Goal: Transaction & Acquisition: Purchase product/service

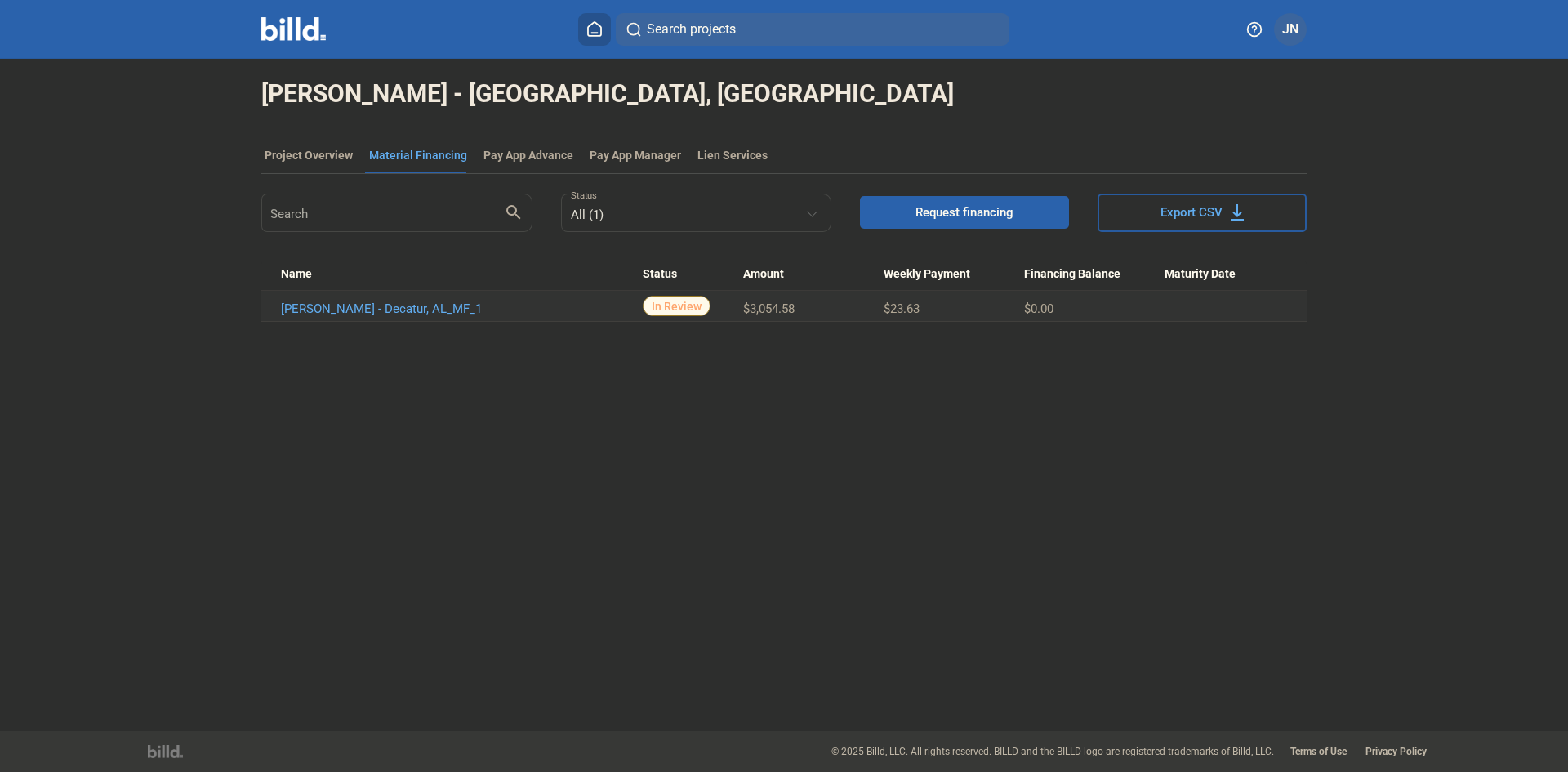
click at [590, 37] on button at bounding box center [595, 30] width 33 height 33
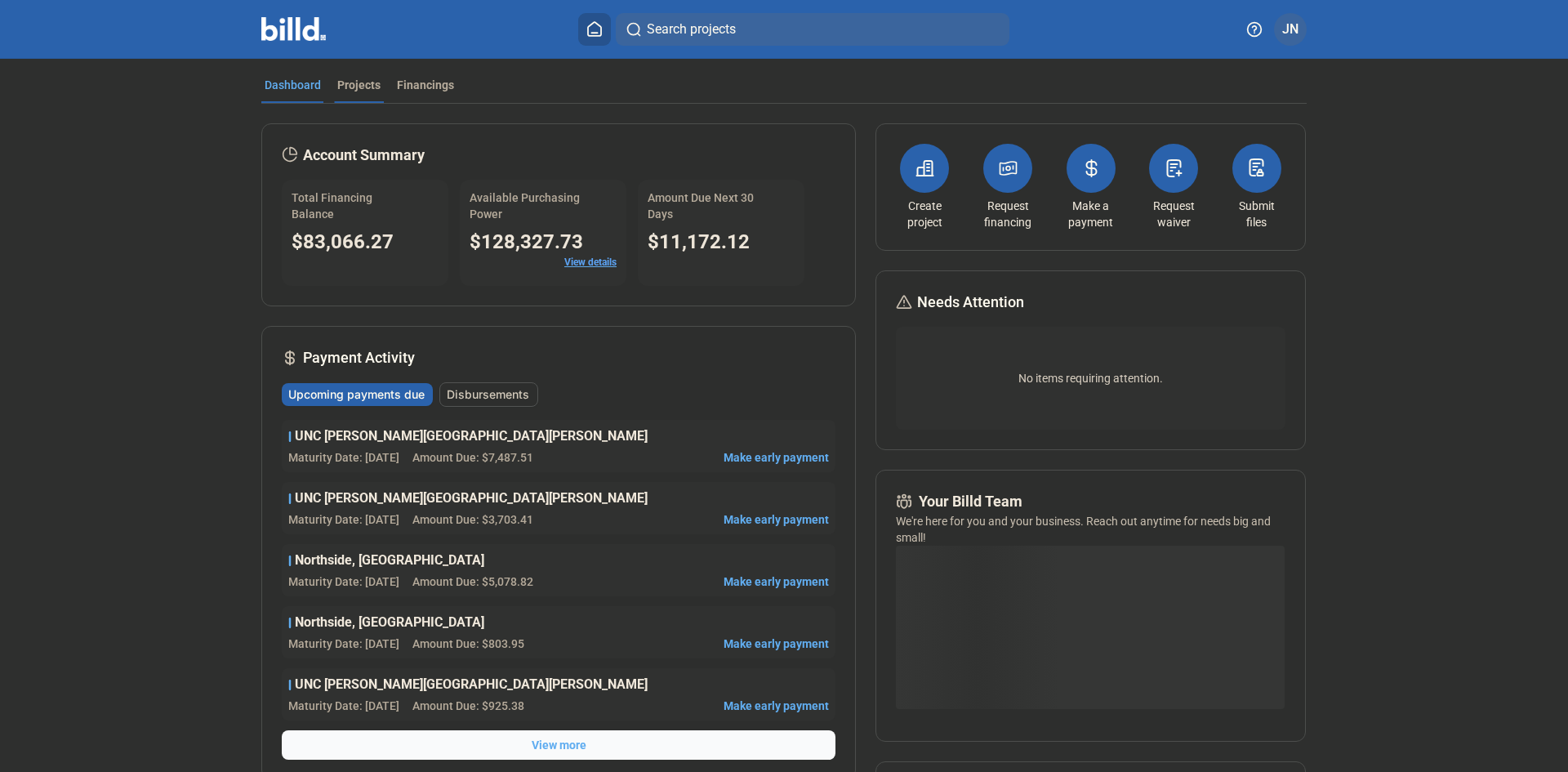
click at [356, 85] on div "Projects" at bounding box center [358, 85] width 43 height 16
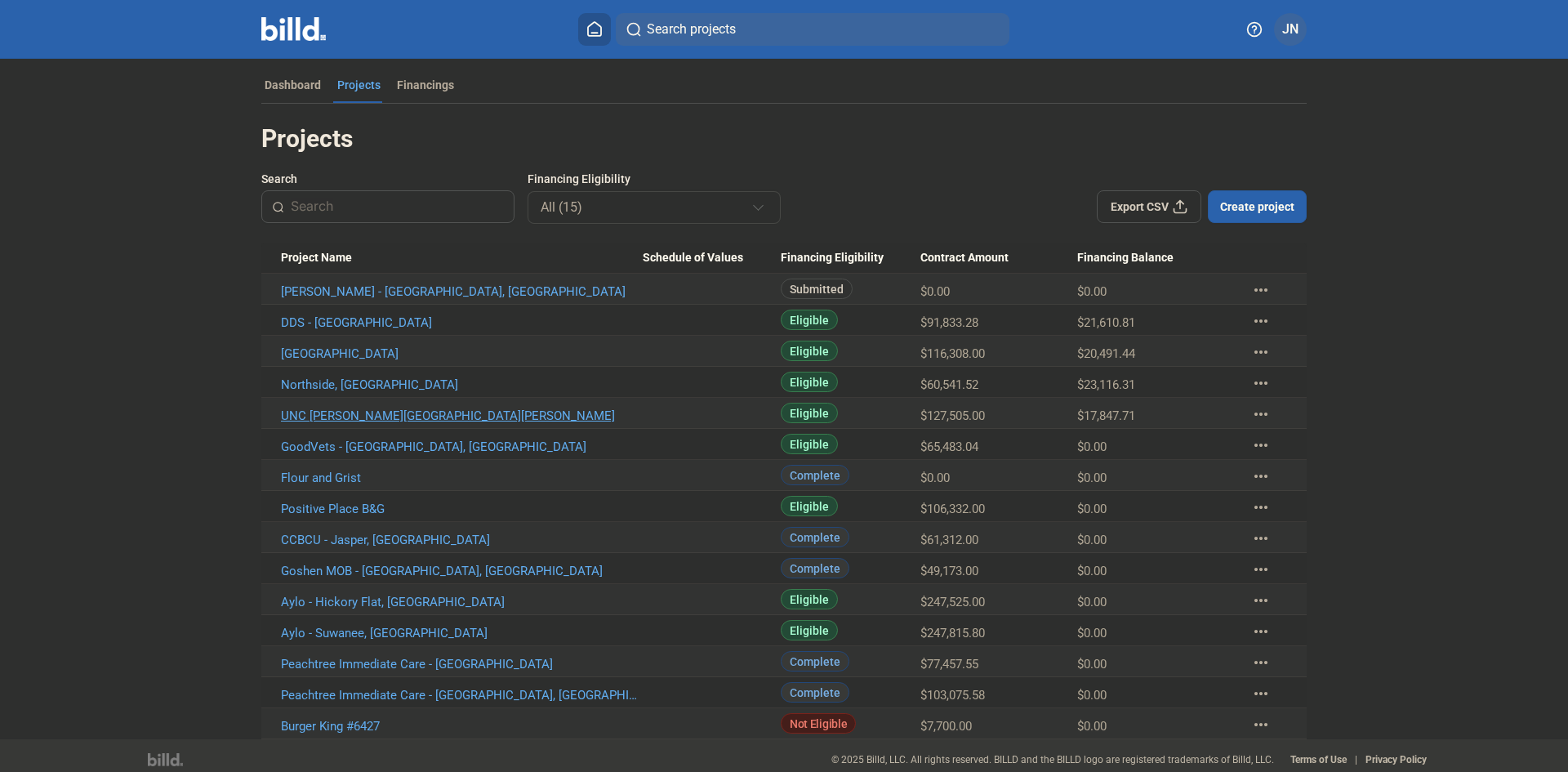
click at [381, 413] on link "UNC [PERSON_NAME][GEOGRAPHIC_DATA][PERSON_NAME]" at bounding box center [462, 415] width 362 height 14
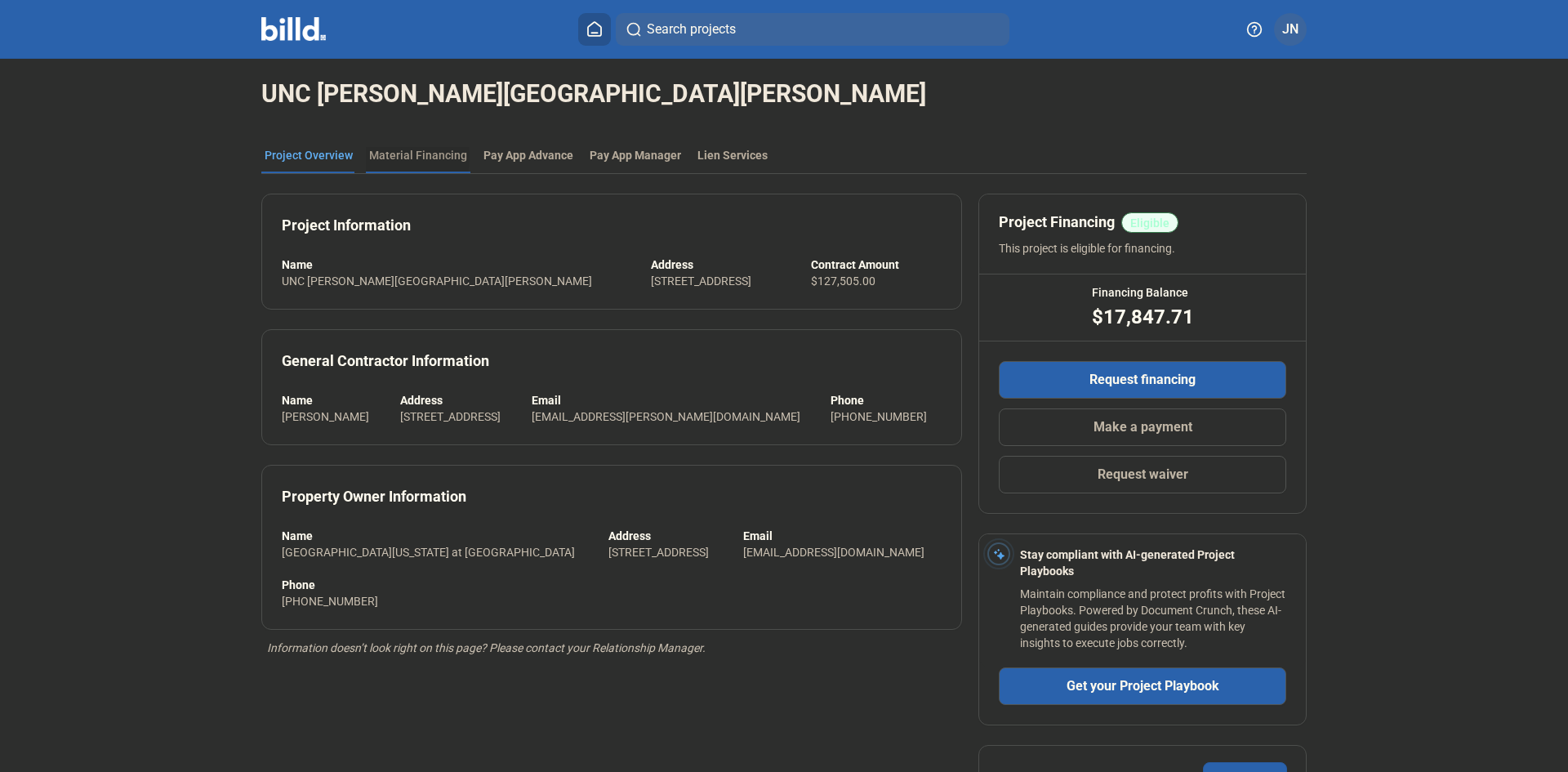
click at [381, 156] on div "Material Financing" at bounding box center [419, 155] width 98 height 16
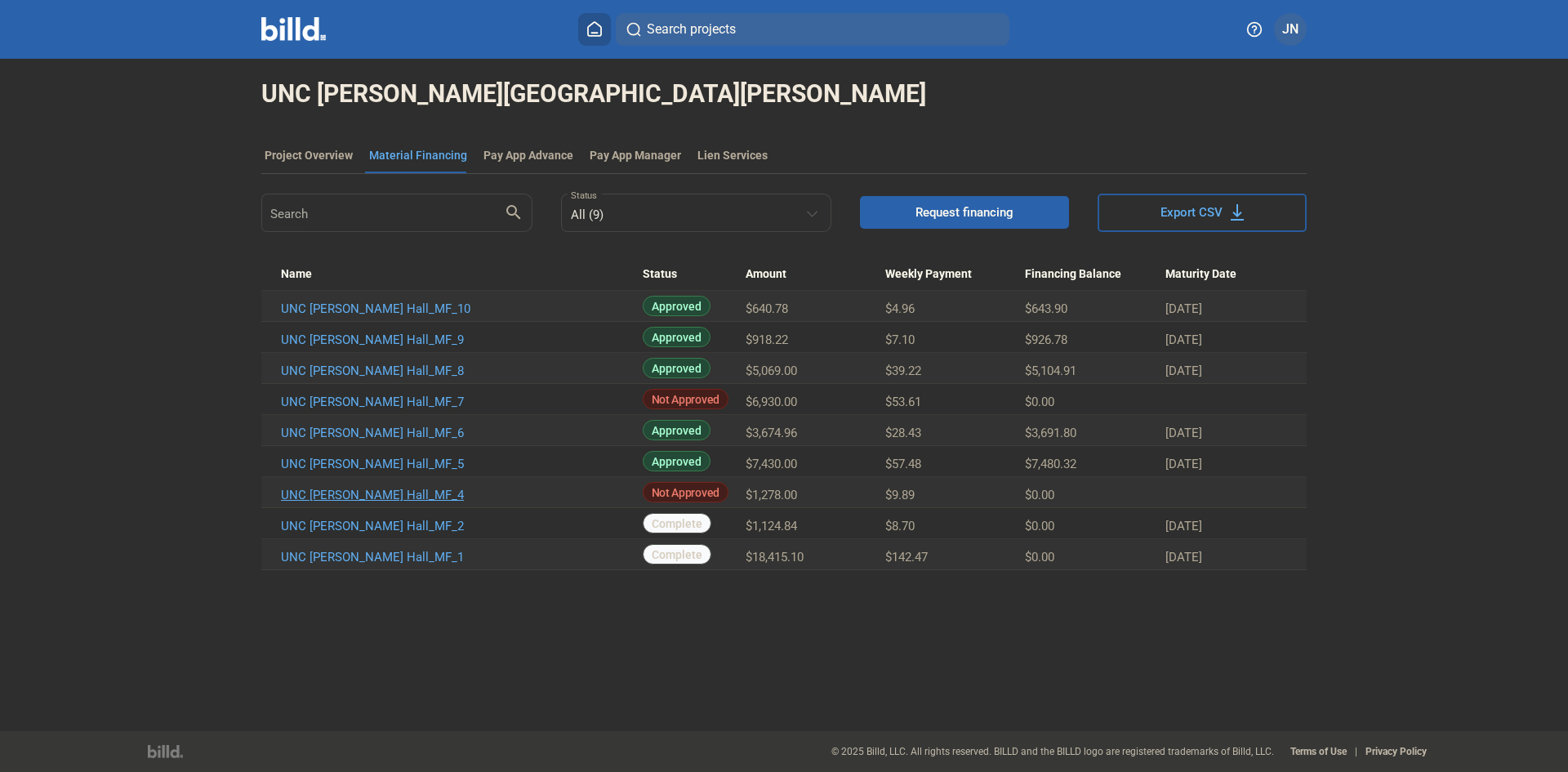
click at [347, 494] on link "UNC [PERSON_NAME] Hall_MF_4" at bounding box center [462, 495] width 362 height 14
click at [595, 26] on icon at bounding box center [594, 29] width 16 height 15
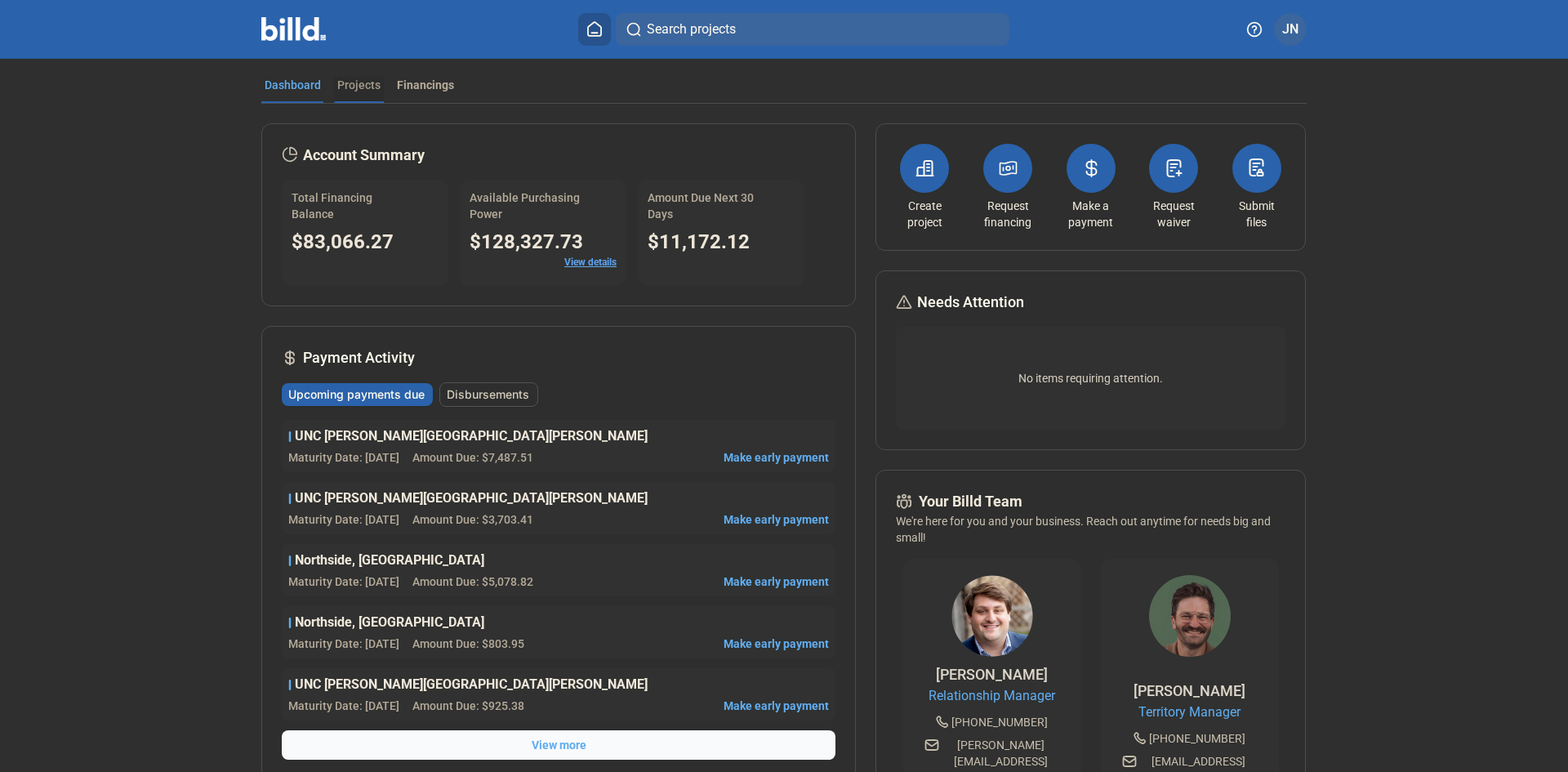
click at [357, 94] on div "Projects" at bounding box center [359, 90] width 50 height 26
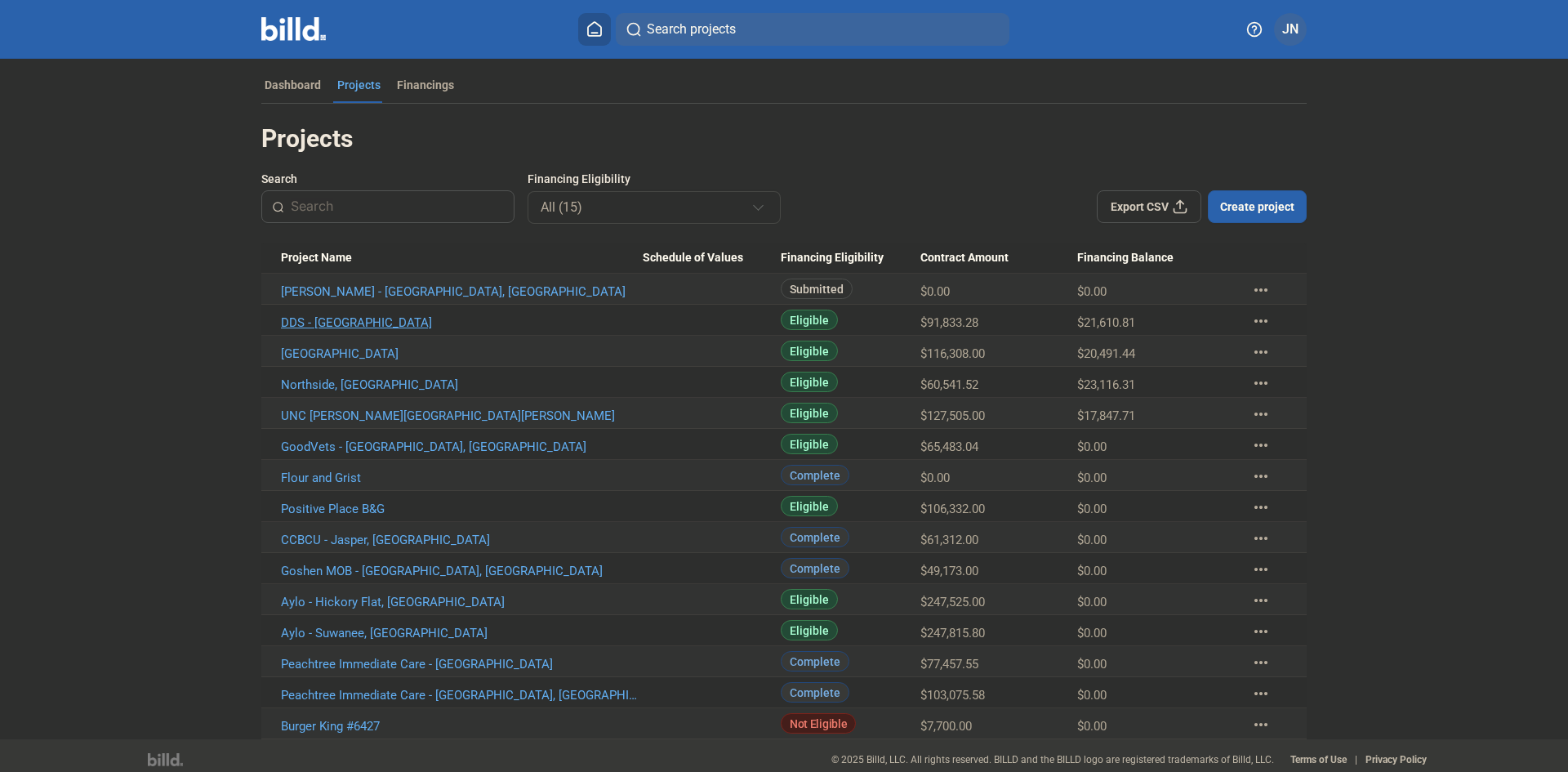
click at [320, 324] on link "DDS - [GEOGRAPHIC_DATA]" at bounding box center [462, 322] width 362 height 14
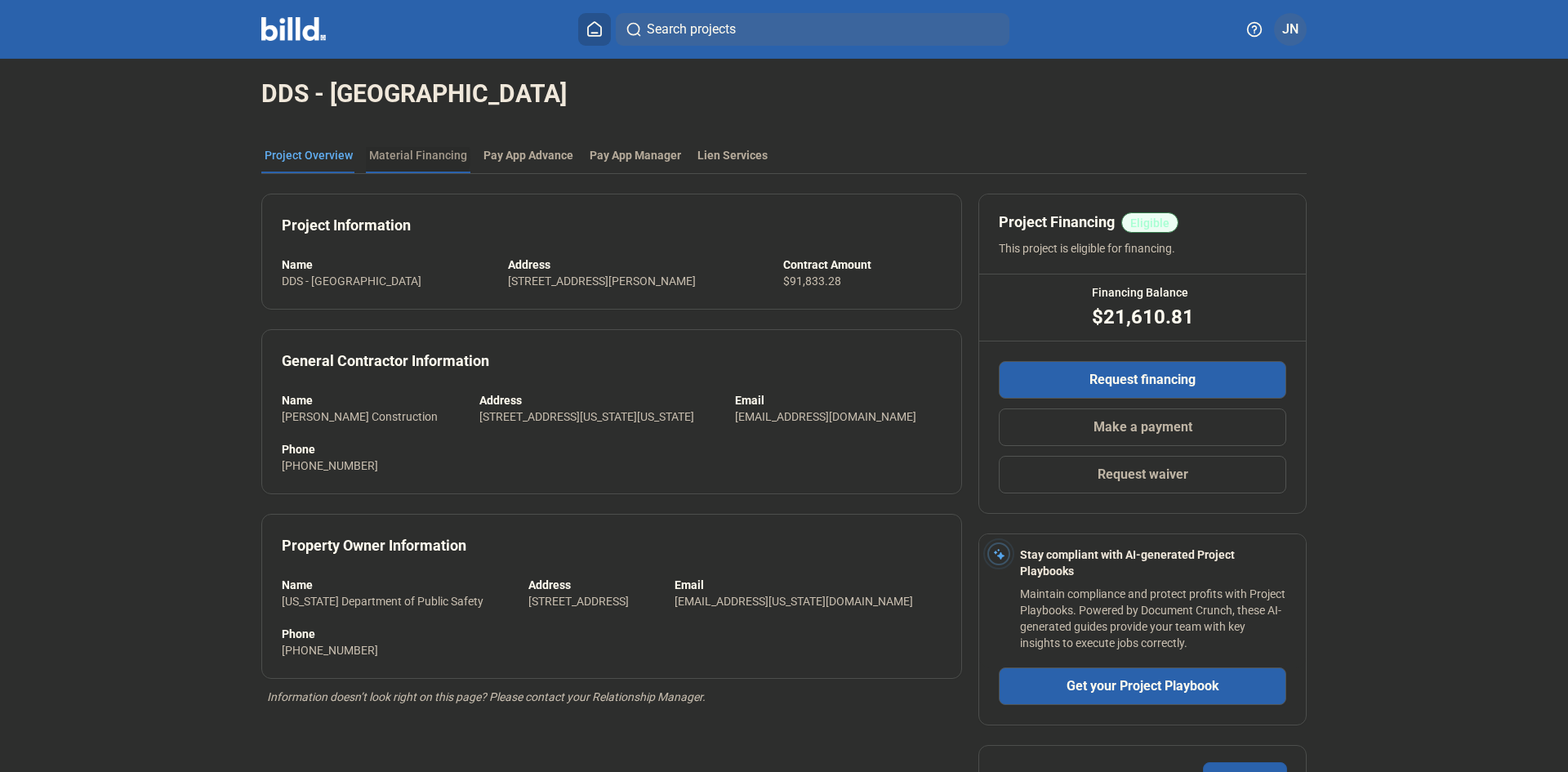
click at [407, 158] on div "Material Financing" at bounding box center [419, 155] width 98 height 16
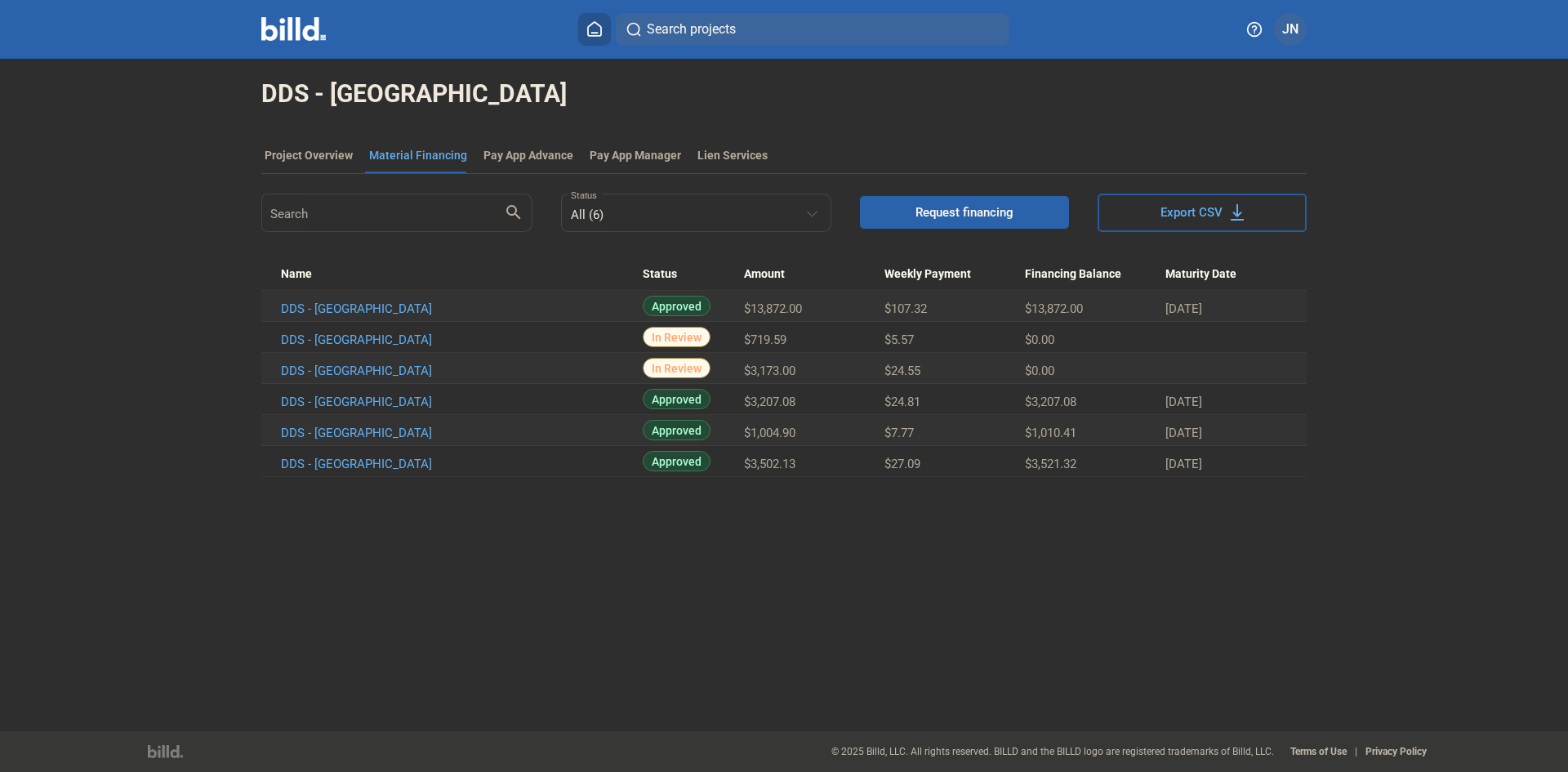
click at [957, 207] on span "Request financing" at bounding box center [964, 212] width 98 height 16
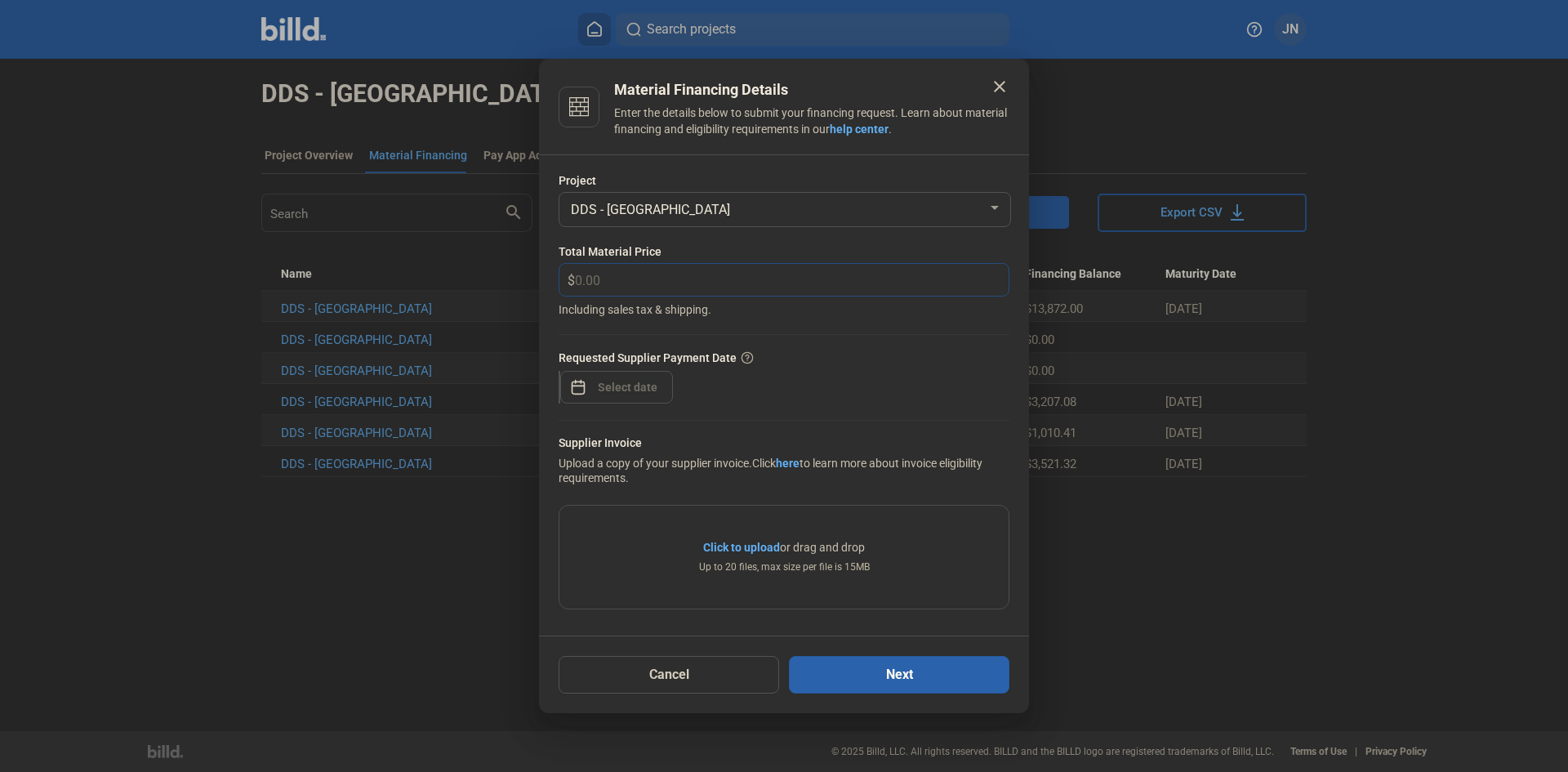
click at [621, 281] on input "text" at bounding box center [782, 279] width 415 height 32
type input "8,596.00"
click at [593, 387] on div "close Material Financing Details Enter the details below to submit your financi…" at bounding box center [784, 386] width 1568 height 772
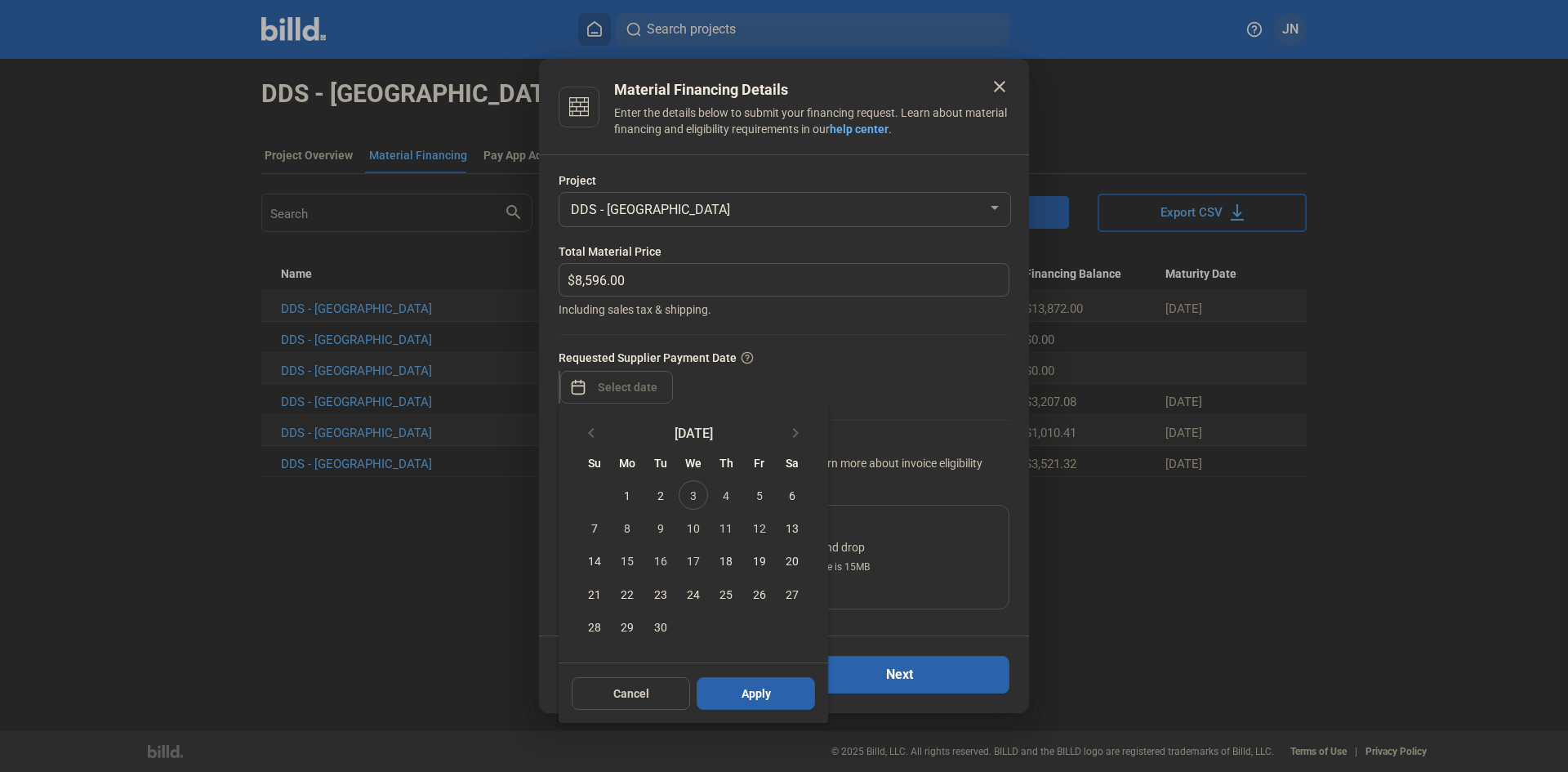
click at [692, 491] on span "3" at bounding box center [693, 495] width 30 height 30
drag, startPoint x: 744, startPoint y: 693, endPoint x: 717, endPoint y: 579, distance: 117.2
click at [744, 694] on span "Apply" at bounding box center [756, 693] width 30 height 16
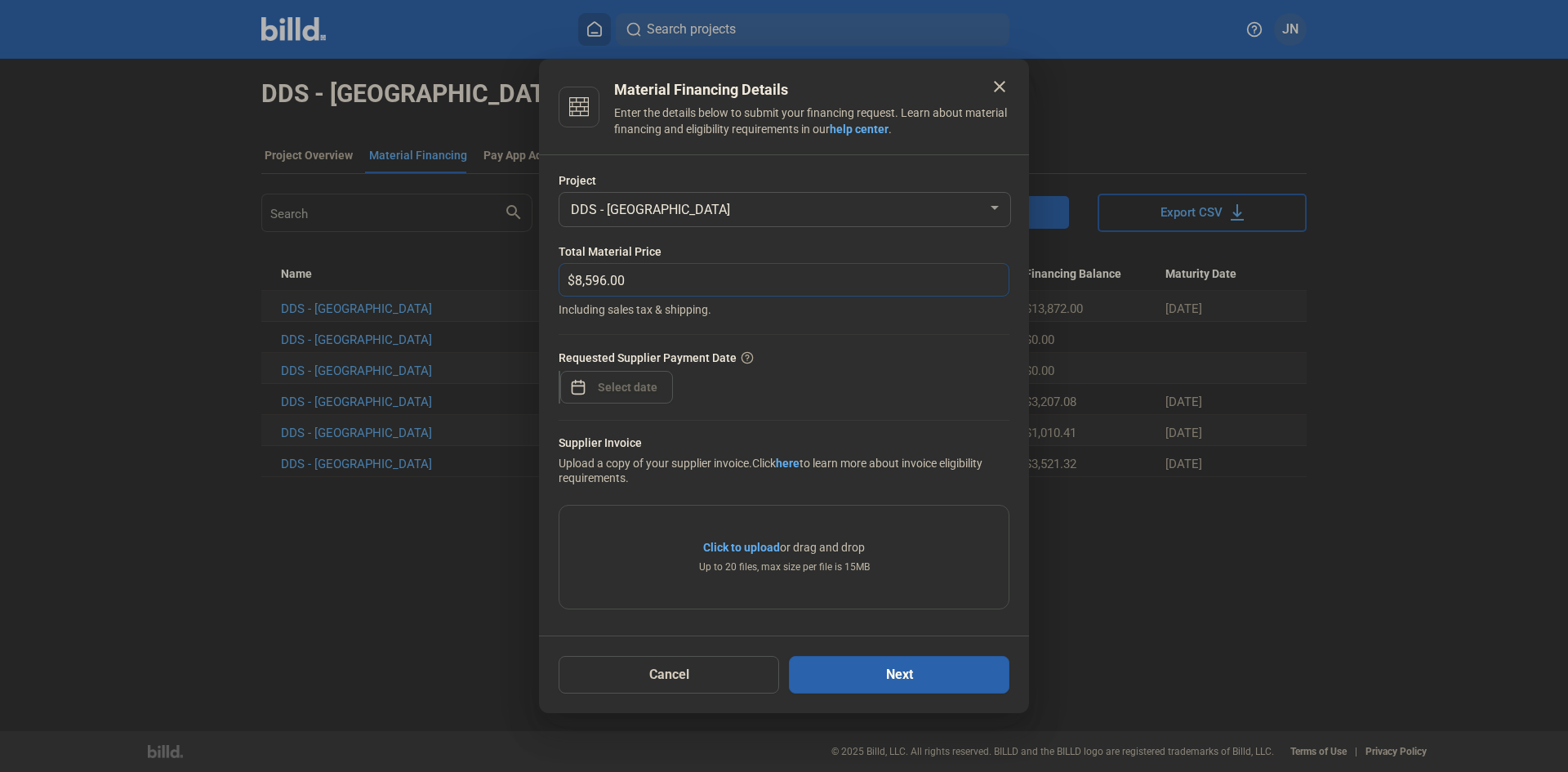
click at [707, 272] on input "8,596.00" at bounding box center [782, 279] width 415 height 32
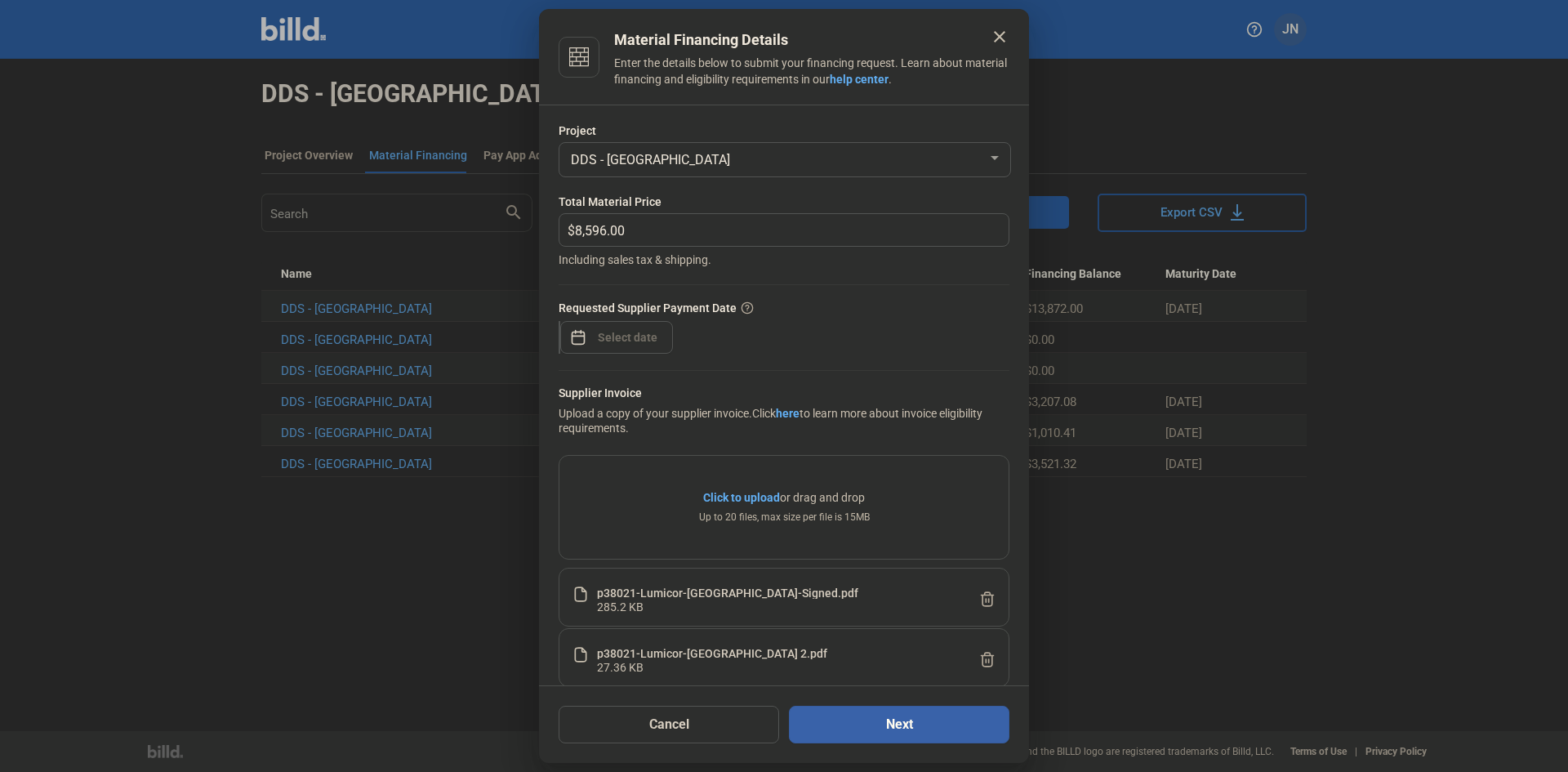
click at [890, 731] on button "Next" at bounding box center [899, 724] width 220 height 38
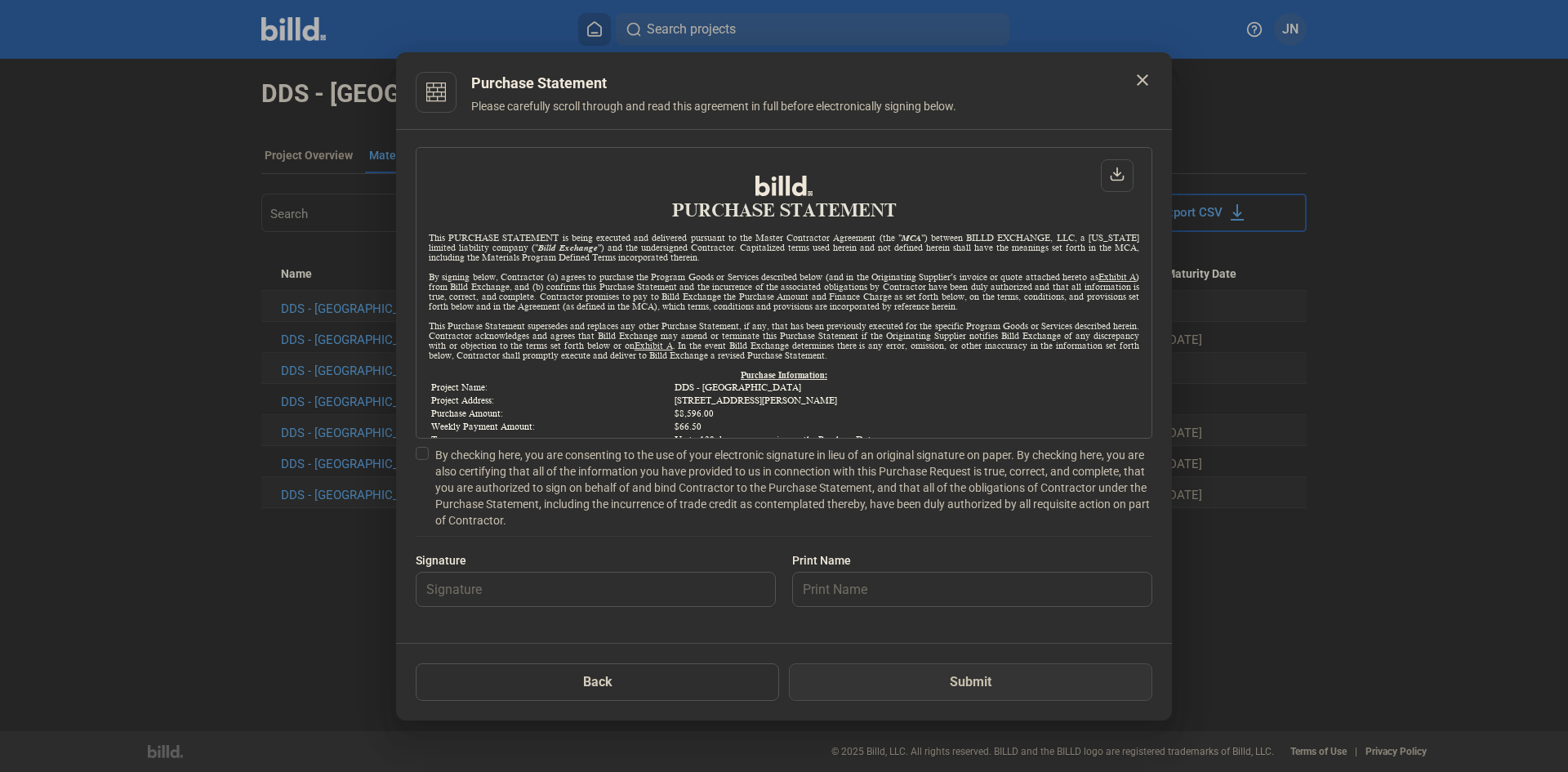
scroll to position [1, 0]
click at [416, 453] on span at bounding box center [423, 453] width 13 height 13
click at [0, 0] on input "By checking here, you are consenting to the use of your electronic signature in…" at bounding box center [0, 0] width 0 height 0
click at [450, 585] on input "text" at bounding box center [587, 589] width 341 height 34
type input "[PERSON_NAME]"
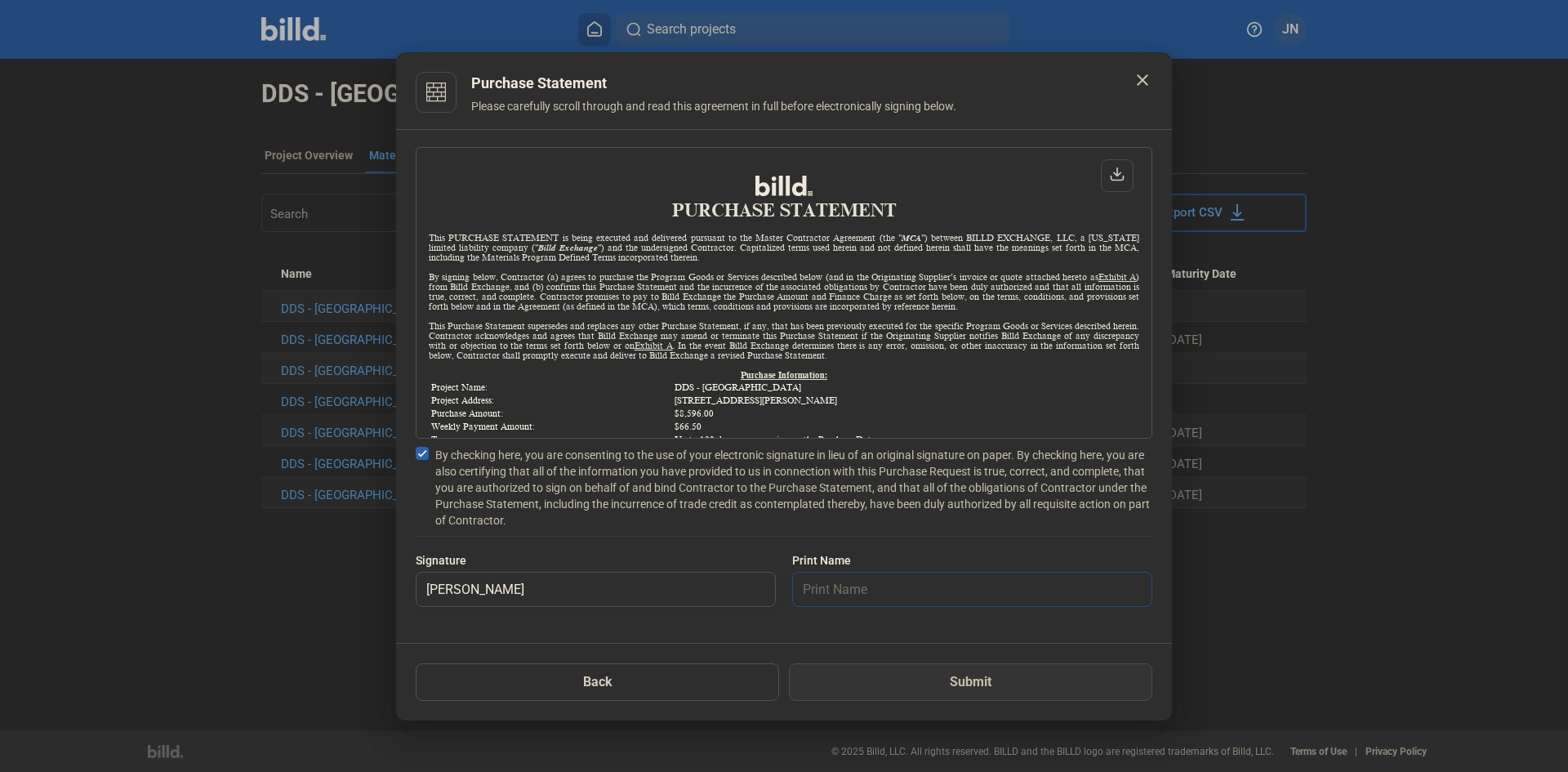
type input "[PERSON_NAME]"
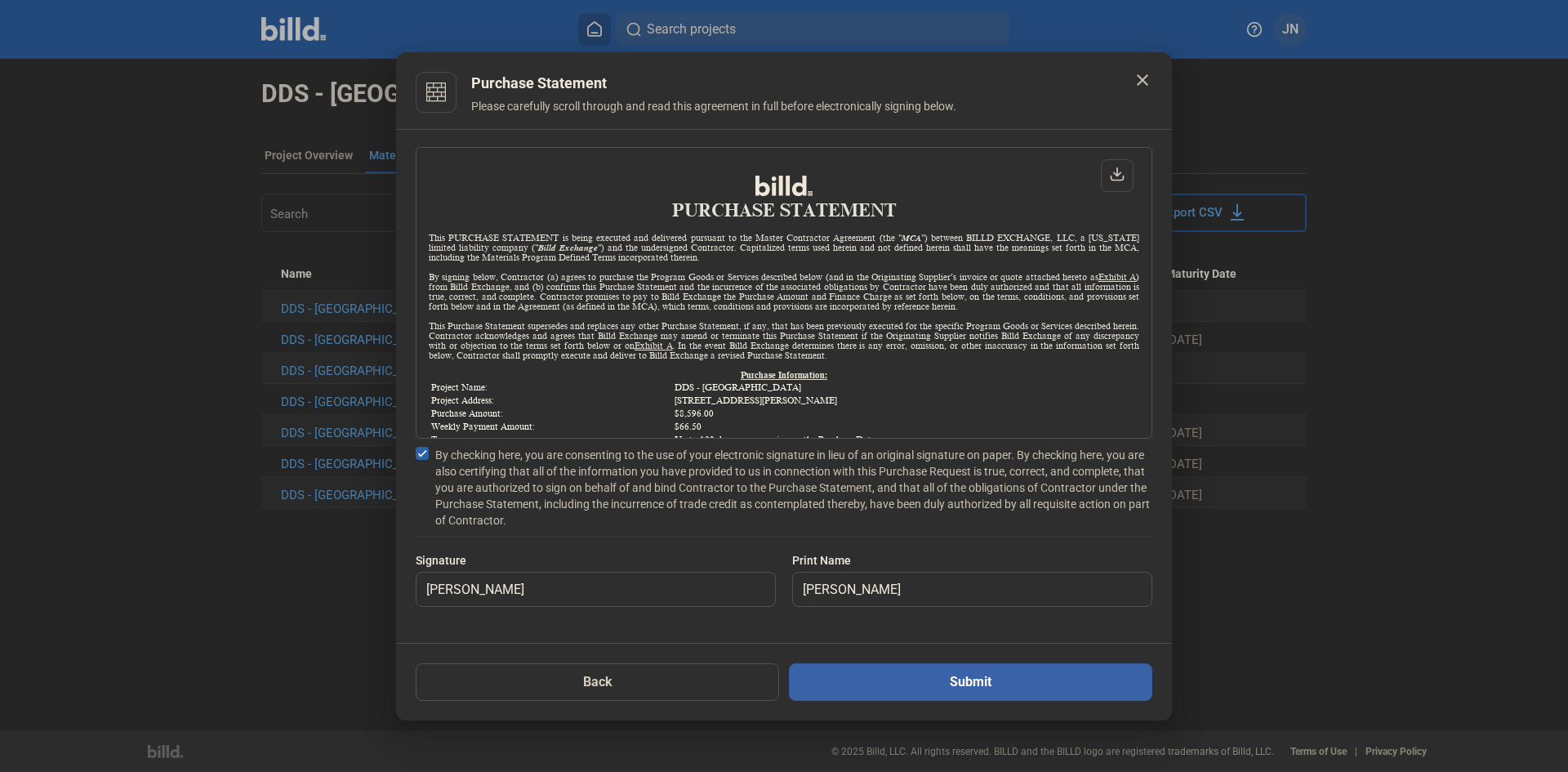
click at [921, 692] on button "Submit" at bounding box center [971, 682] width 364 height 38
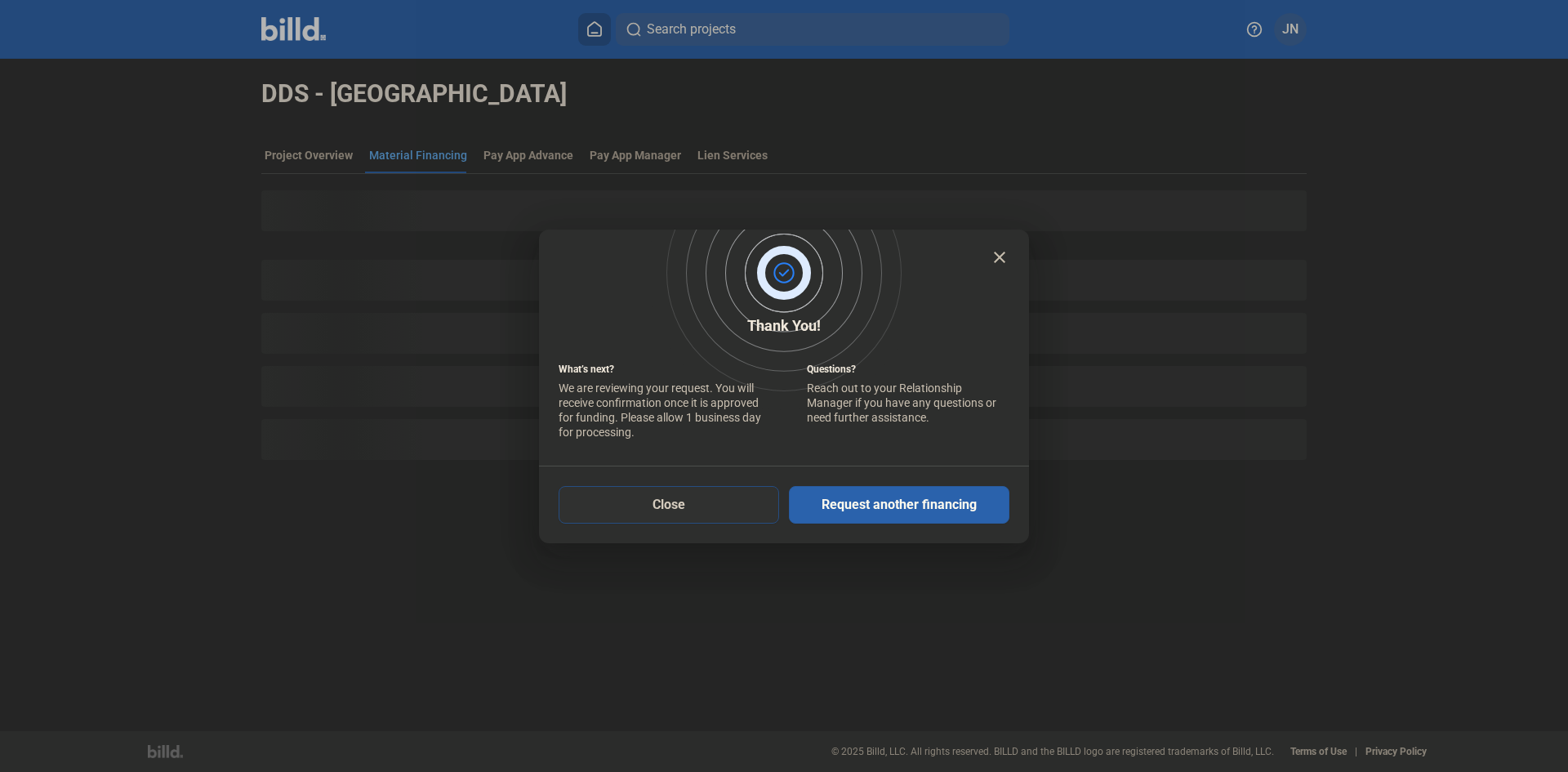
click at [694, 508] on button "Close" at bounding box center [668, 504] width 220 height 38
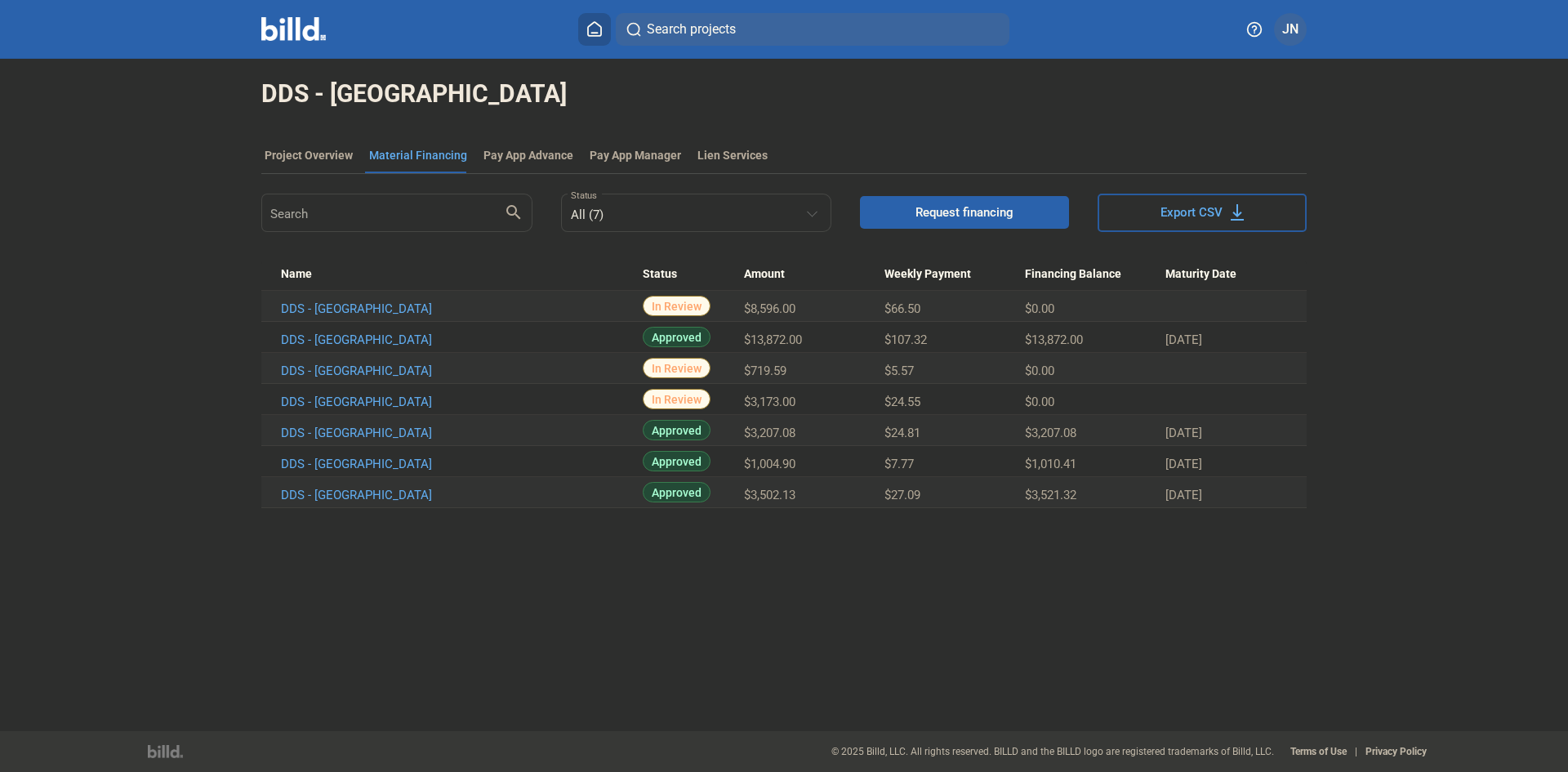
click at [592, 23] on icon at bounding box center [594, 29] width 16 height 15
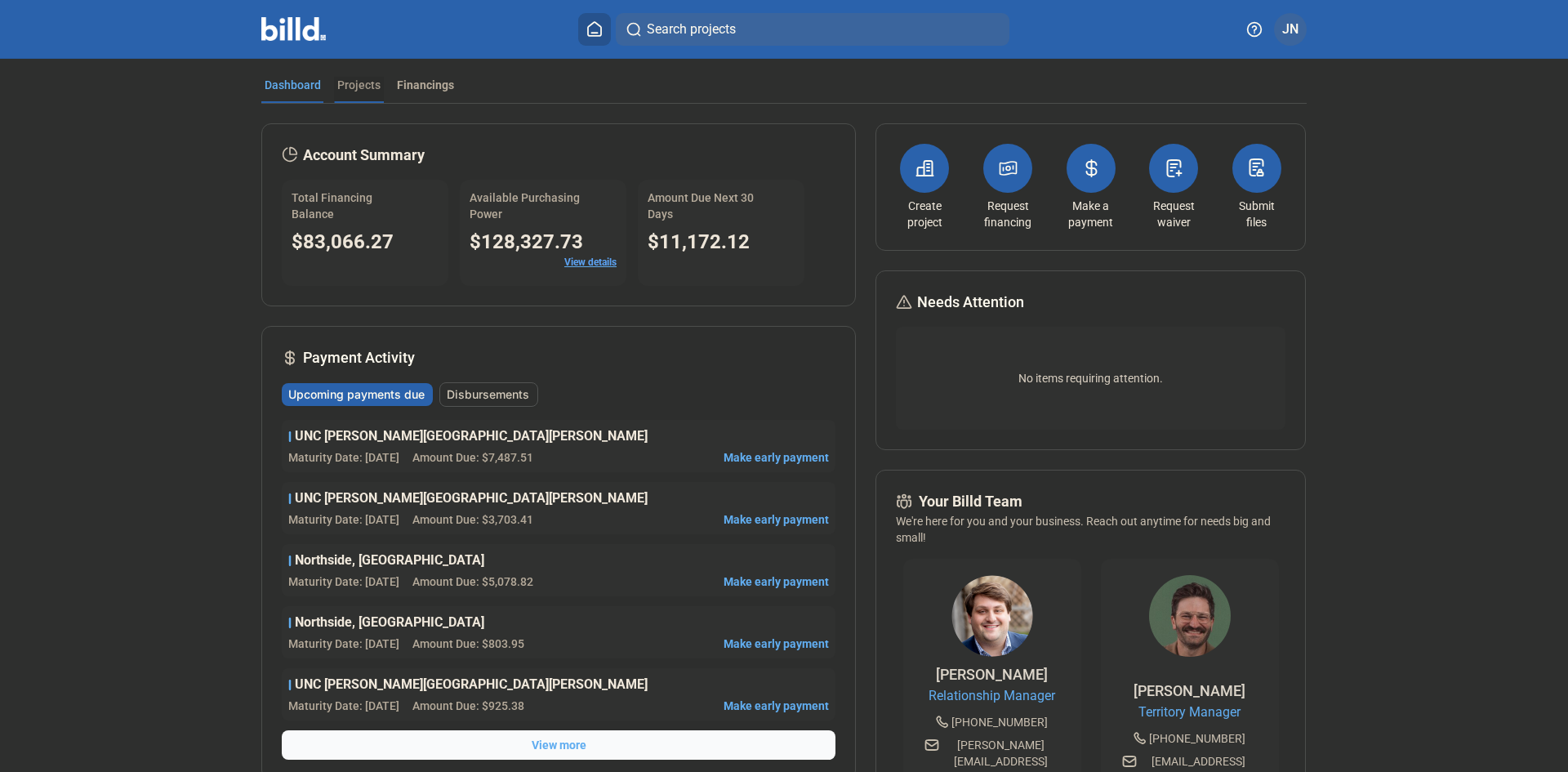
click at [345, 80] on div "Projects" at bounding box center [358, 85] width 43 height 16
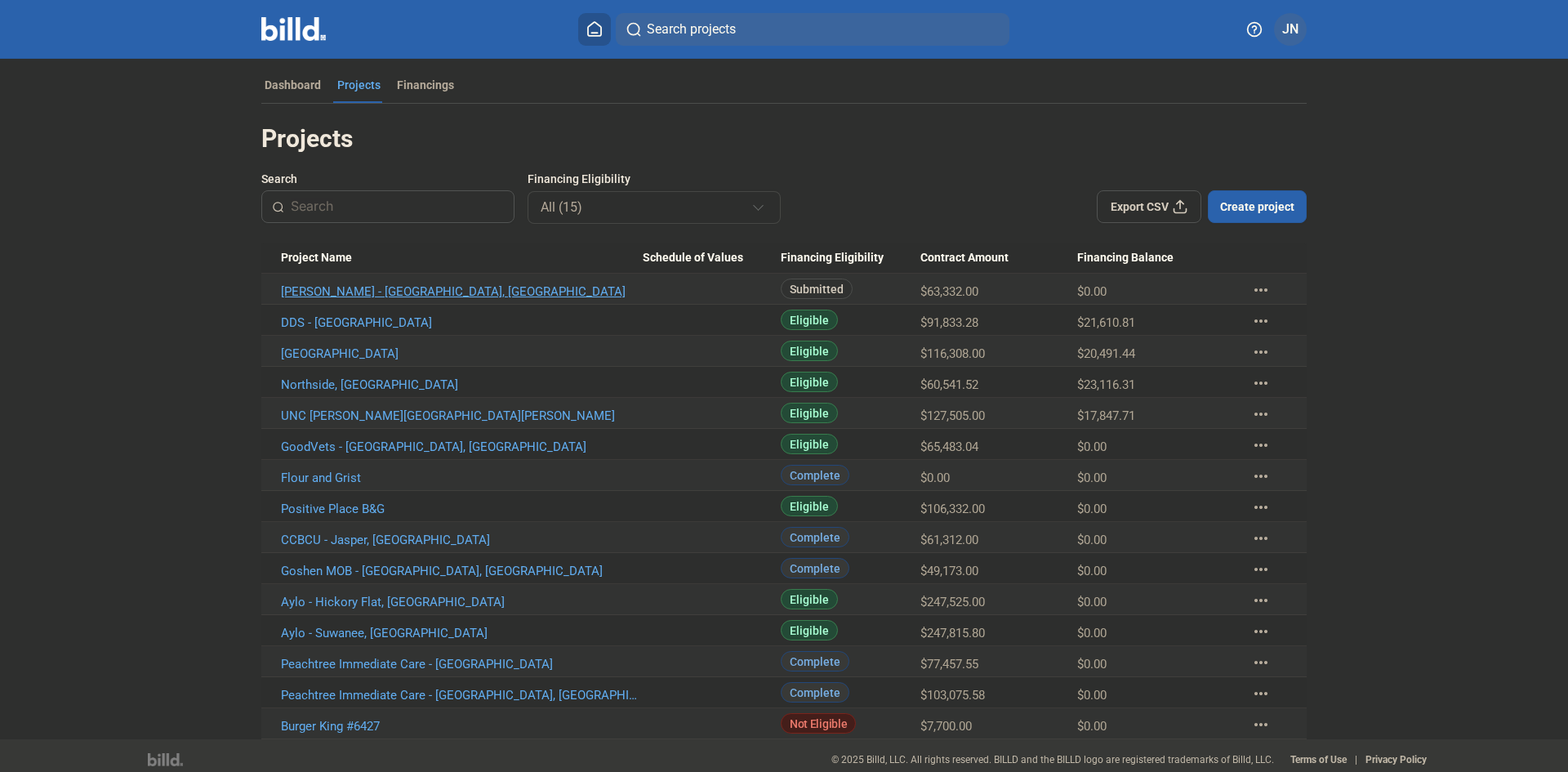
click at [360, 289] on link "[PERSON_NAME] - [GEOGRAPHIC_DATA], [GEOGRAPHIC_DATA]" at bounding box center [462, 291] width 362 height 14
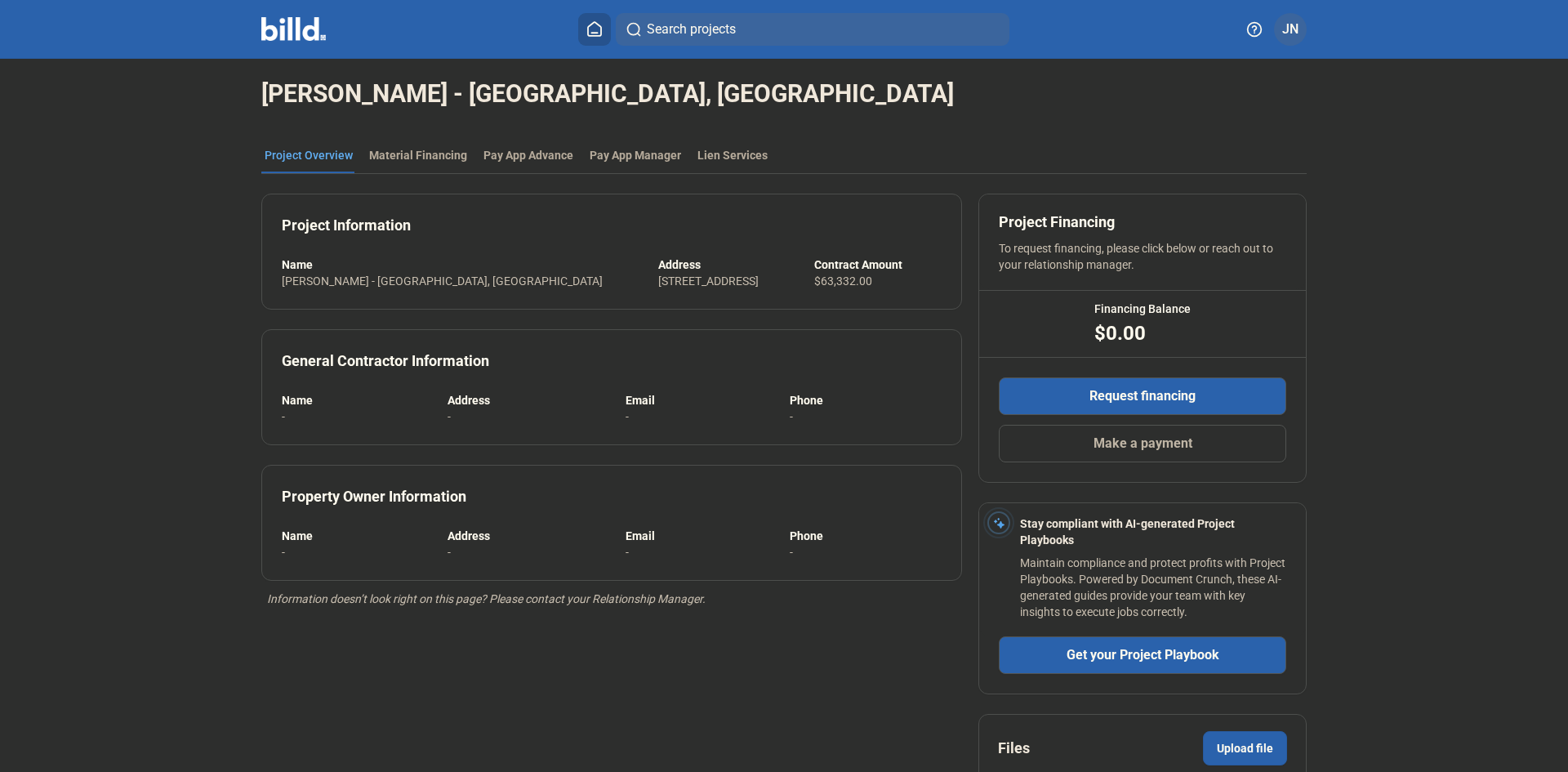
click at [1090, 388] on span "Request financing" at bounding box center [1143, 396] width 106 height 19
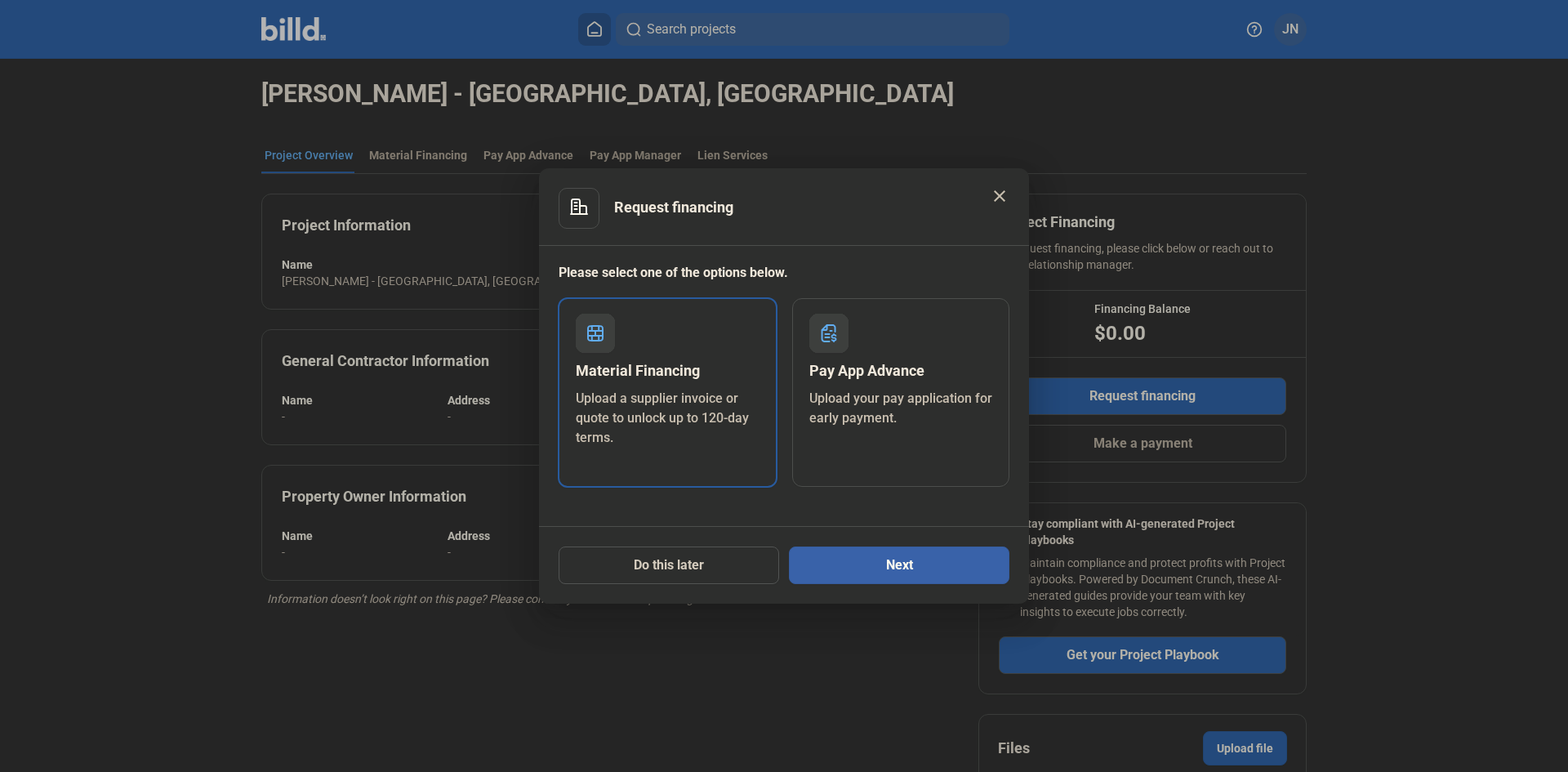
click at [864, 567] on button "Next" at bounding box center [899, 565] width 220 height 38
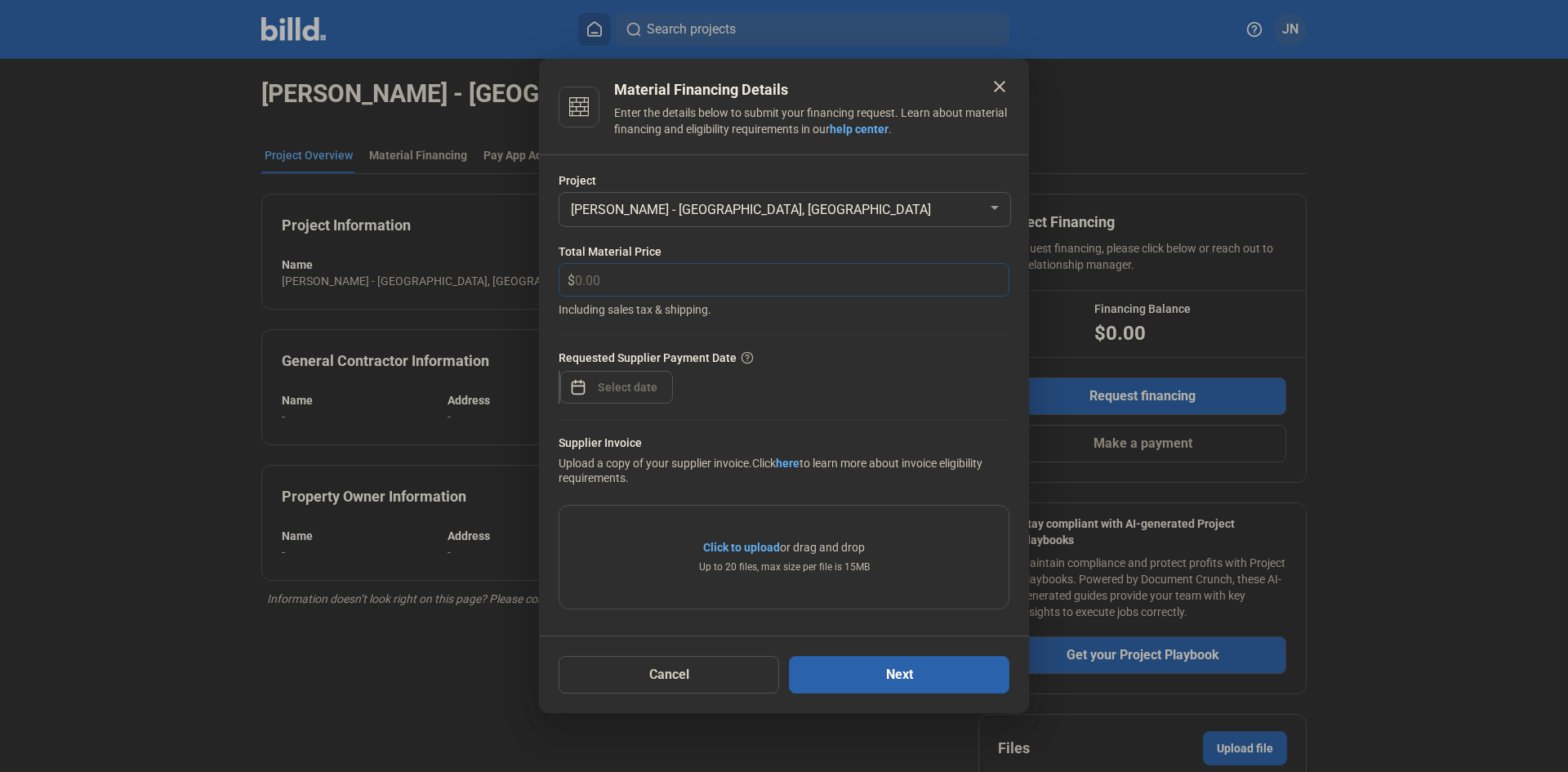
click at [655, 281] on input "text" at bounding box center [782, 279] width 415 height 32
type input "1,399.55"
click at [600, 386] on div "close Material Financing Details Enter the details below to submit your financi…" at bounding box center [784, 386] width 1568 height 772
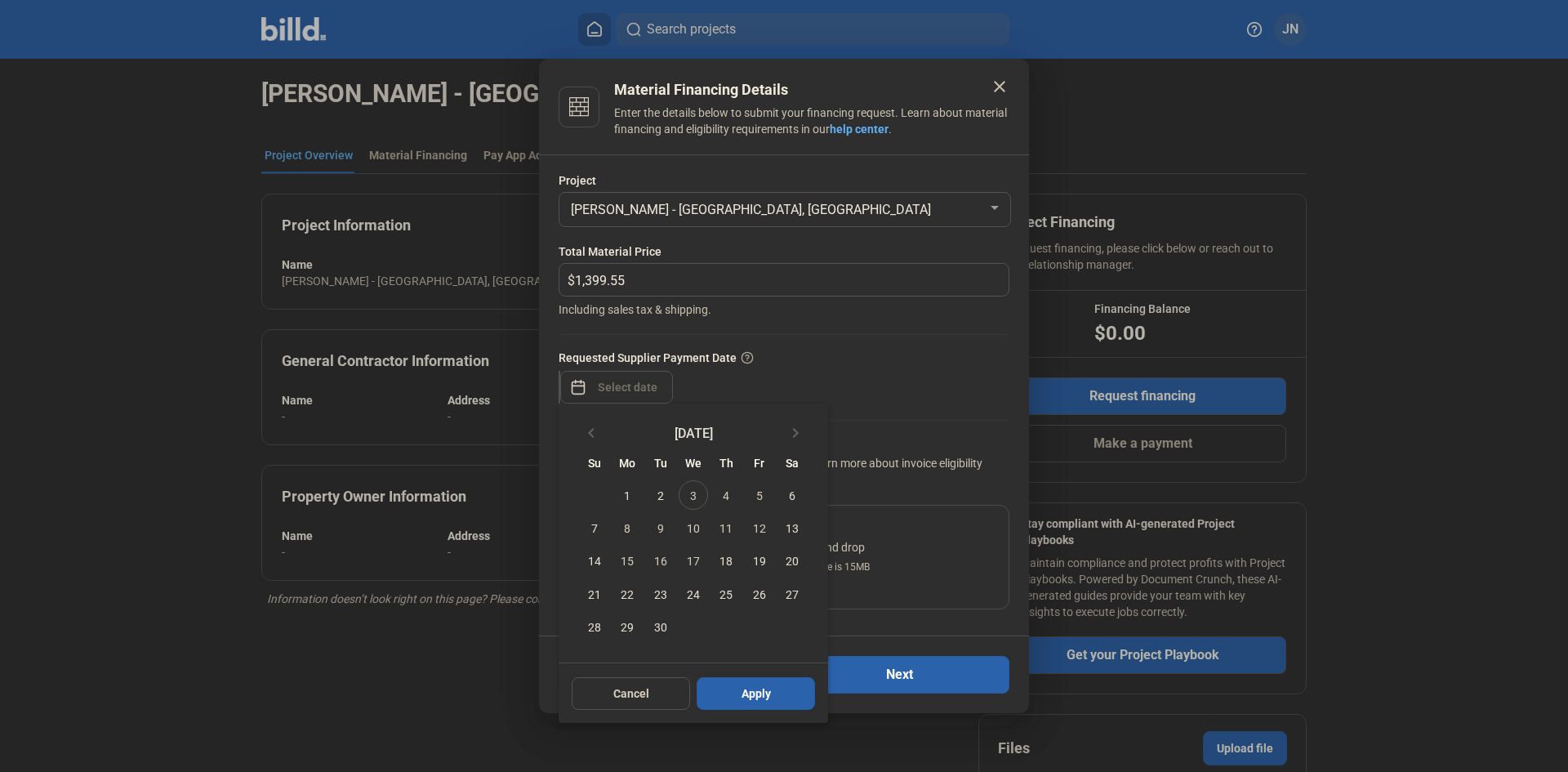
click at [689, 494] on span "3" at bounding box center [693, 495] width 30 height 30
click at [789, 697] on button "Apply" at bounding box center [756, 693] width 118 height 33
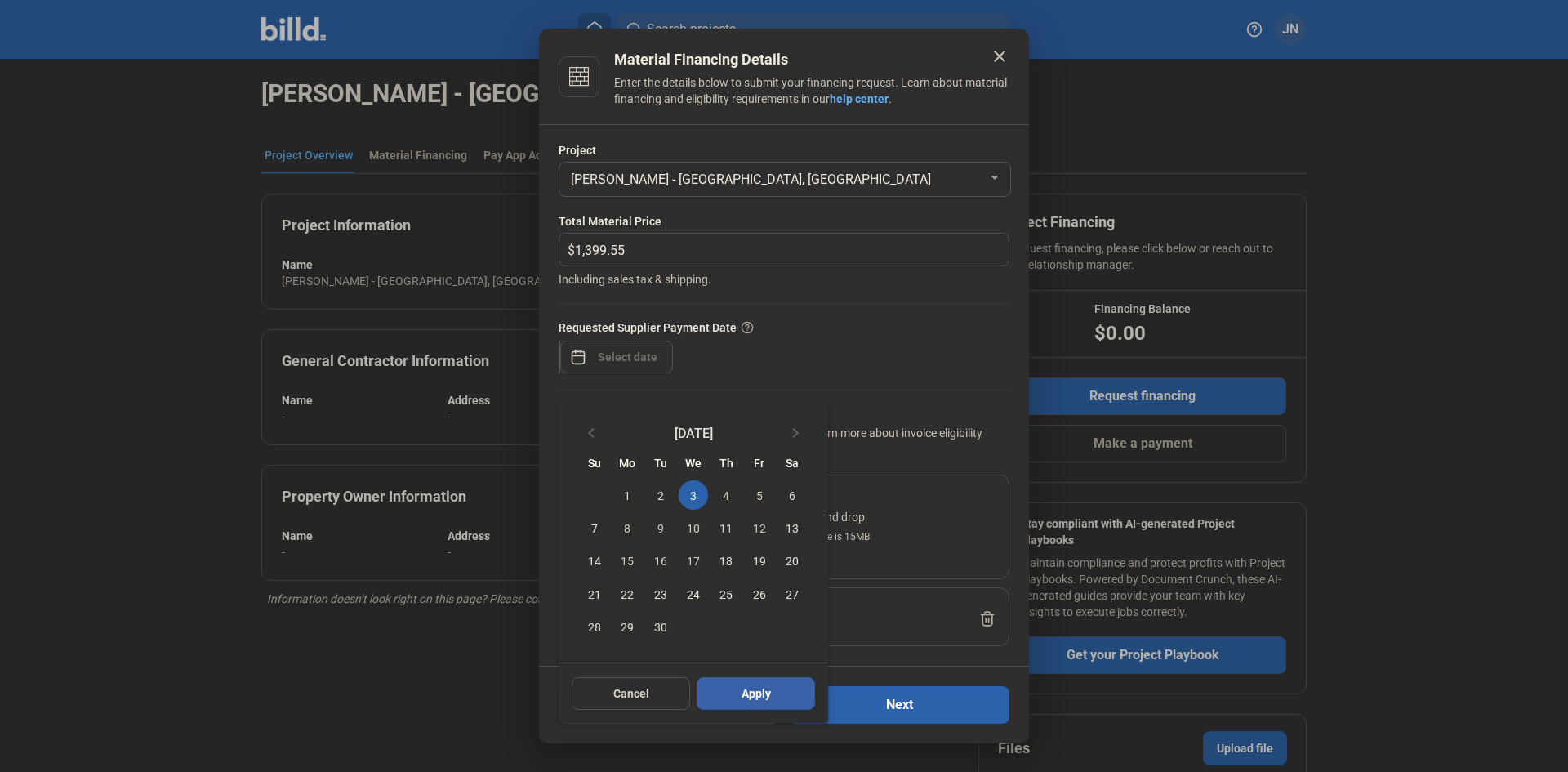
click at [745, 699] on span "Apply" at bounding box center [756, 693] width 30 height 16
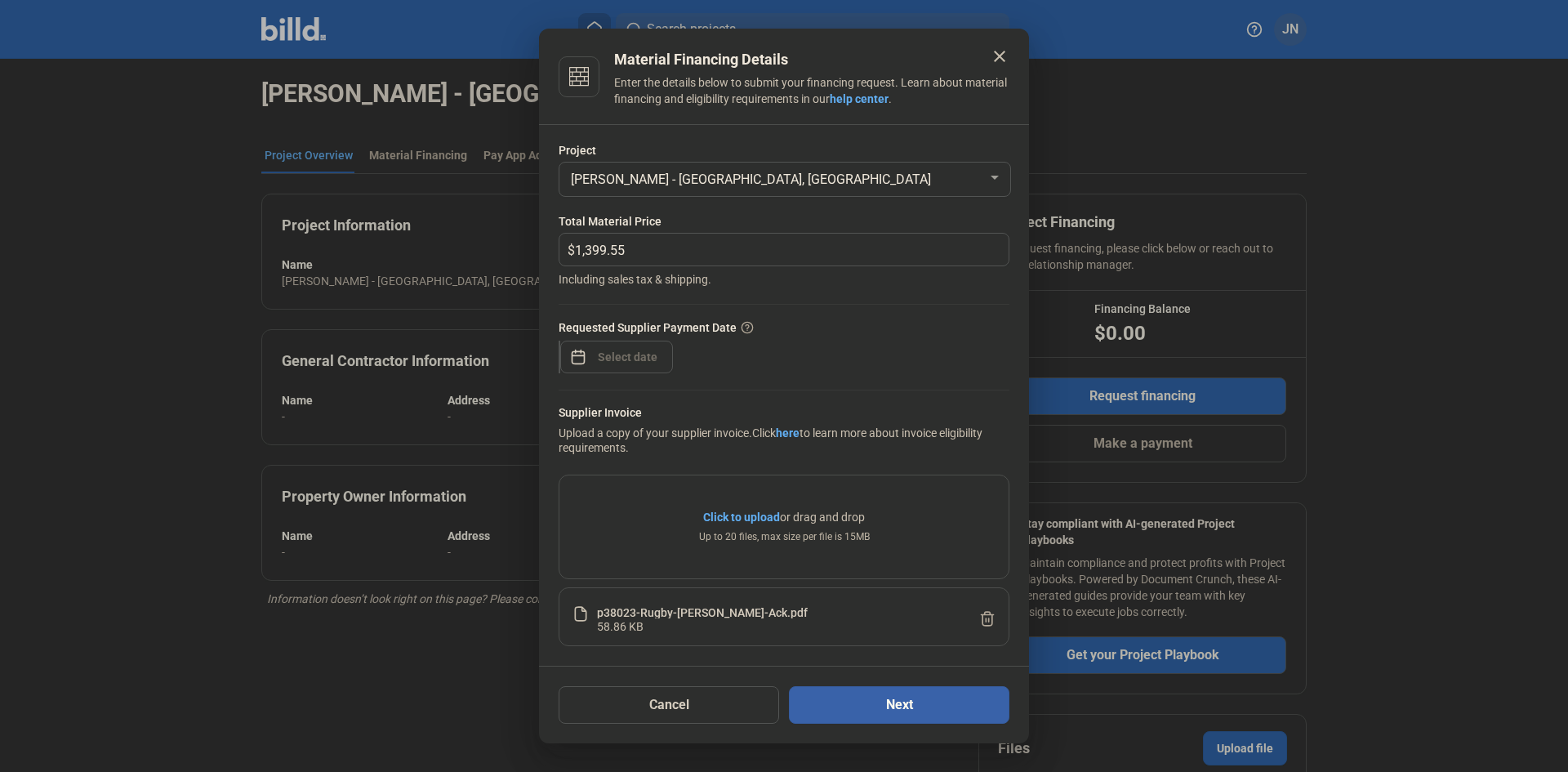
click at [887, 699] on button "Next" at bounding box center [899, 705] width 220 height 38
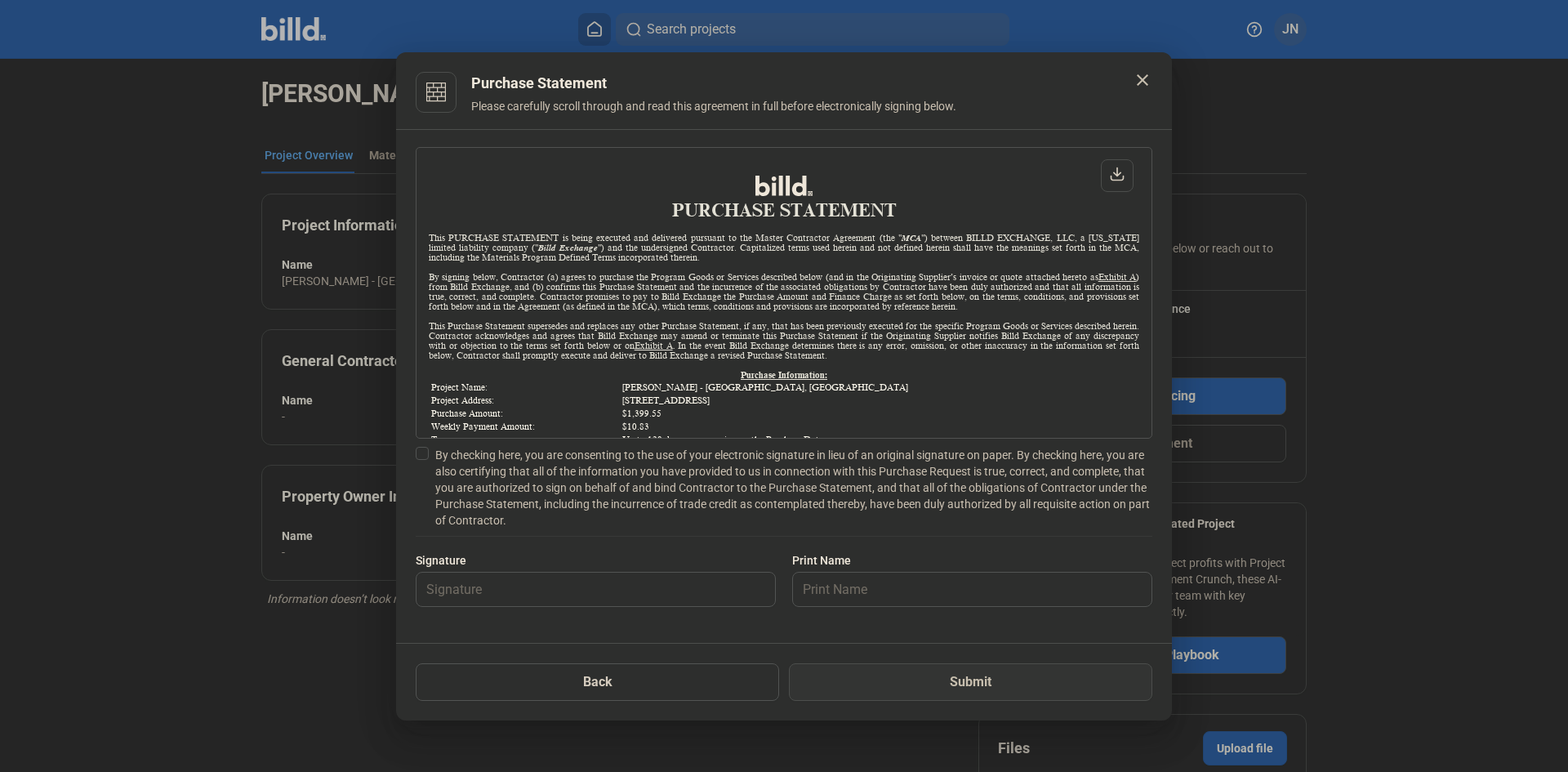
scroll to position [1, 0]
drag, startPoint x: 424, startPoint y: 450, endPoint x: 426, endPoint y: 466, distance: 16.1
click at [424, 450] on span at bounding box center [423, 453] width 13 height 13
click at [0, 0] on input "By checking here, you are consenting to the use of your electronic signature in…" at bounding box center [0, 0] width 0 height 0
click at [451, 586] on input "text" at bounding box center [587, 589] width 341 height 34
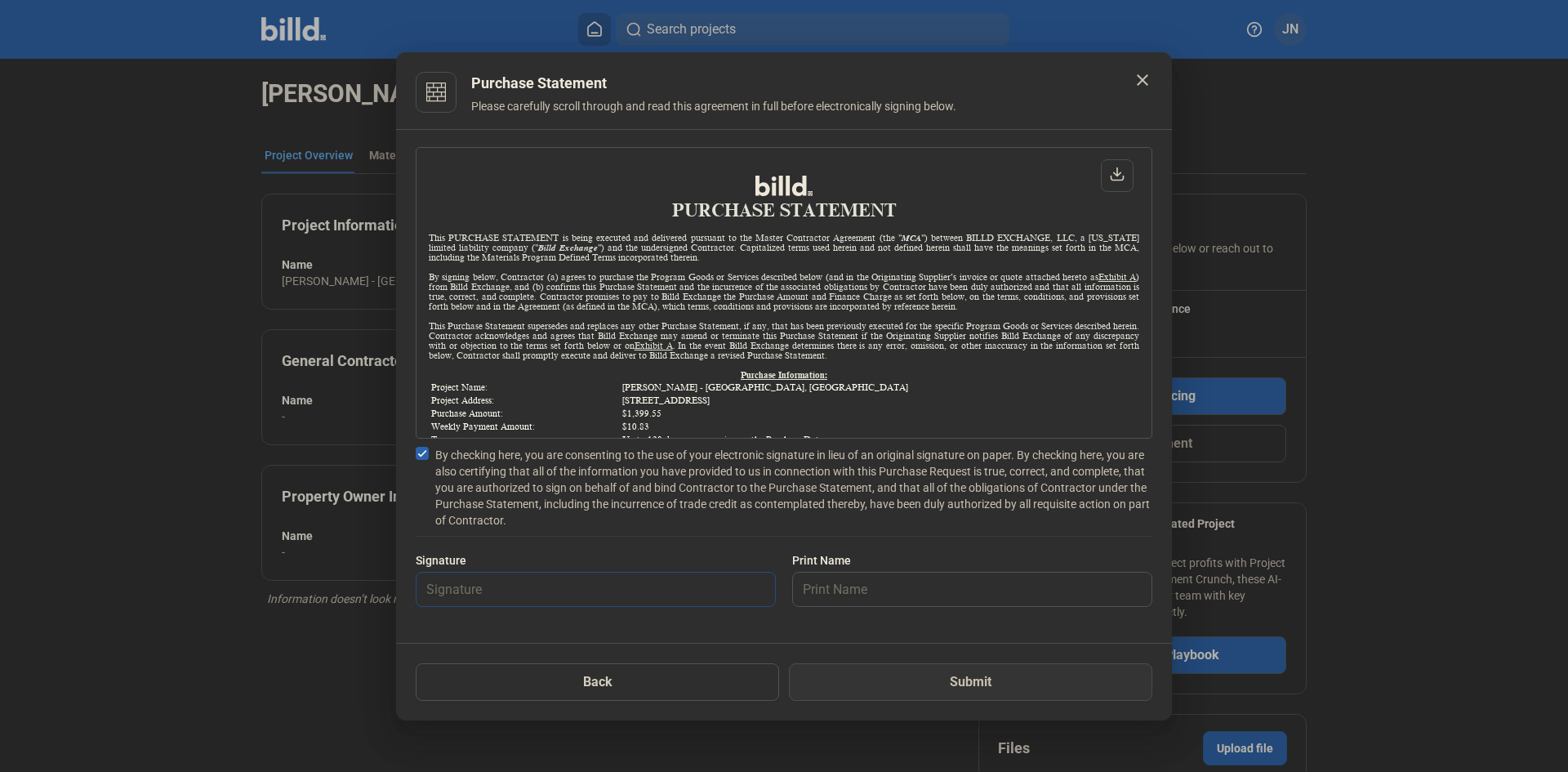
type input "[PERSON_NAME]"
click at [814, 581] on input "text" at bounding box center [964, 589] width 341 height 34
type input "[PERSON_NAME]"
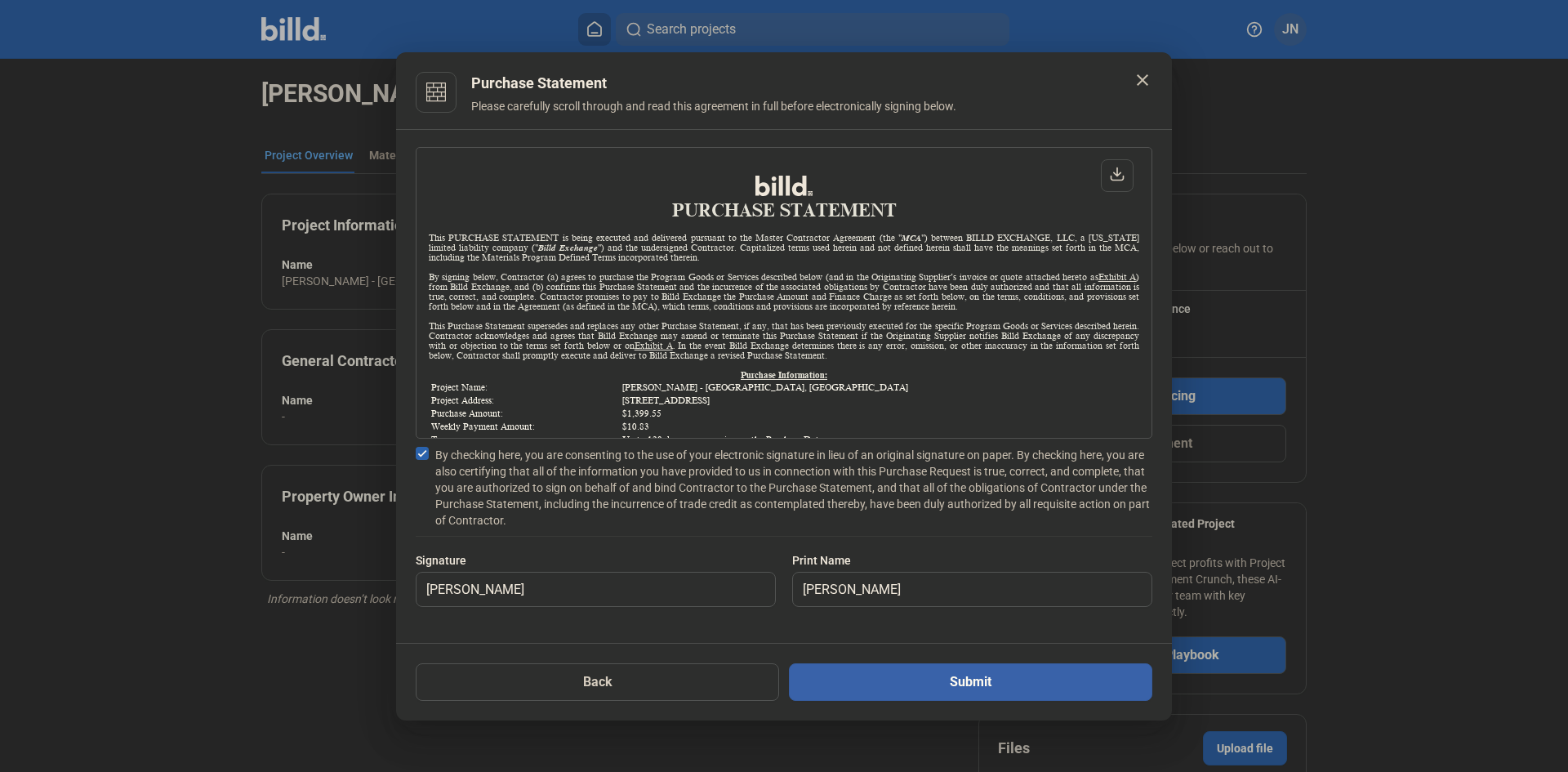
click at [946, 684] on button "Submit" at bounding box center [971, 682] width 364 height 38
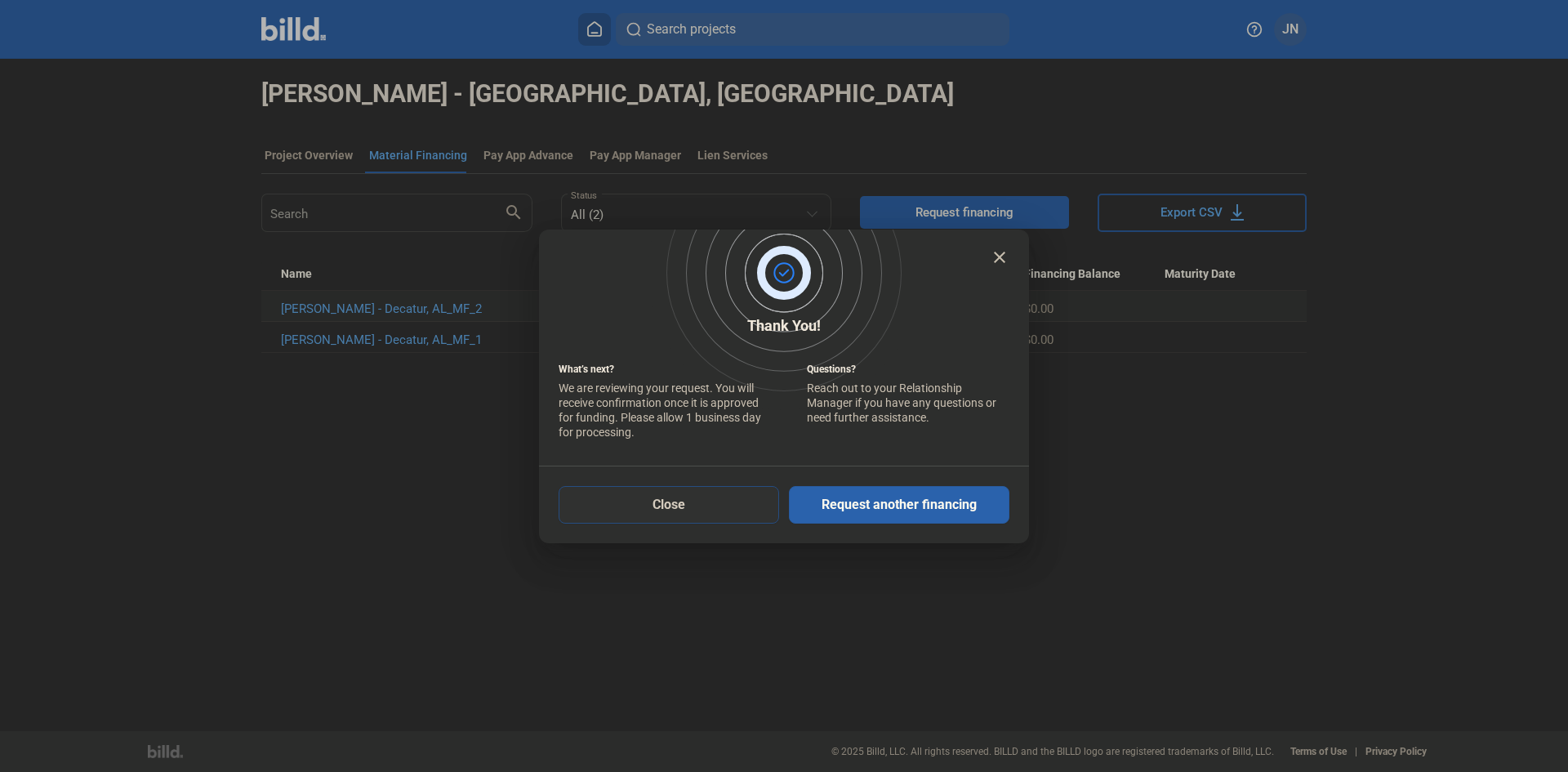
click at [682, 505] on button "Close" at bounding box center [668, 504] width 220 height 38
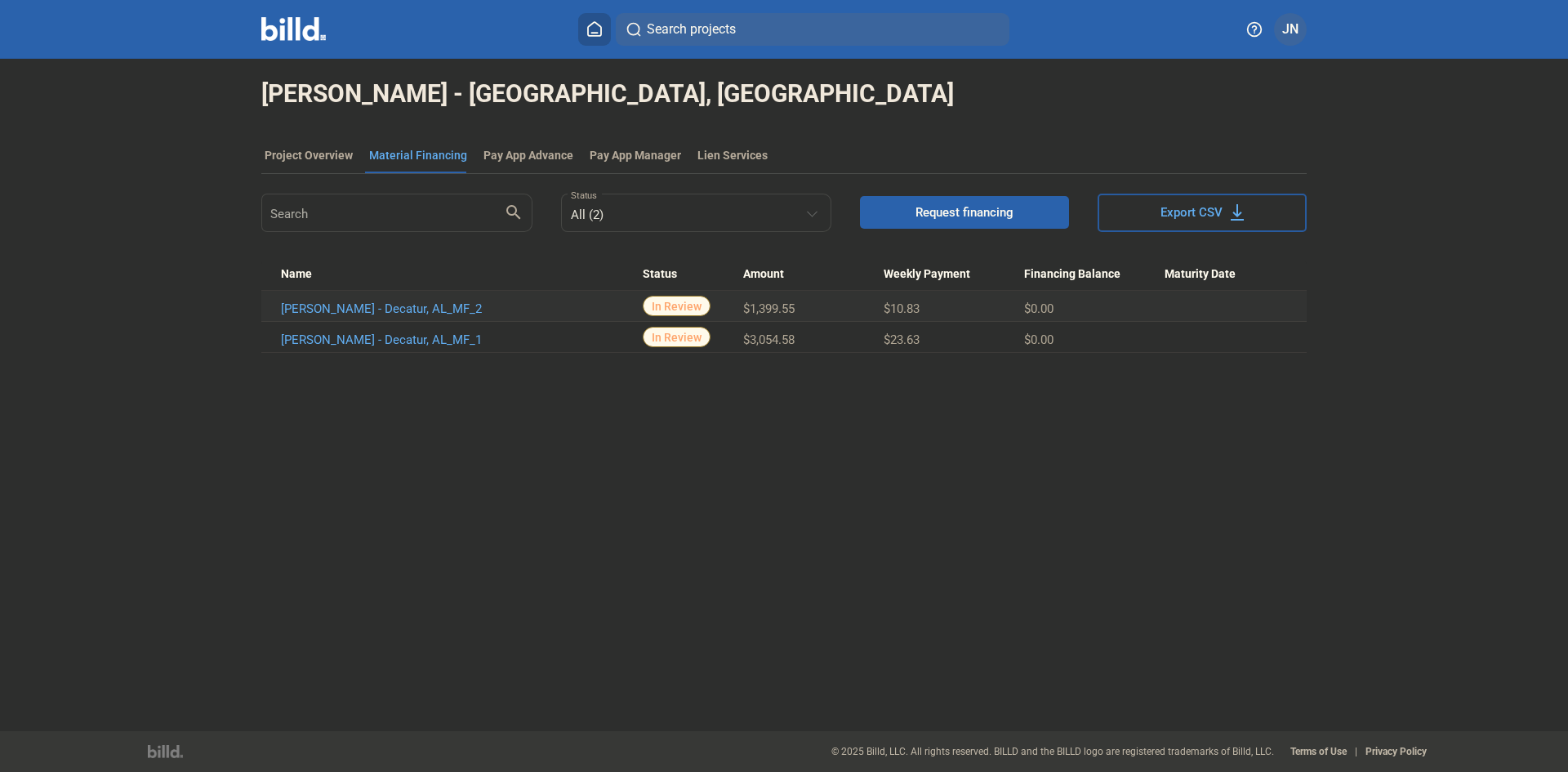
click at [595, 29] on icon at bounding box center [594, 29] width 16 height 15
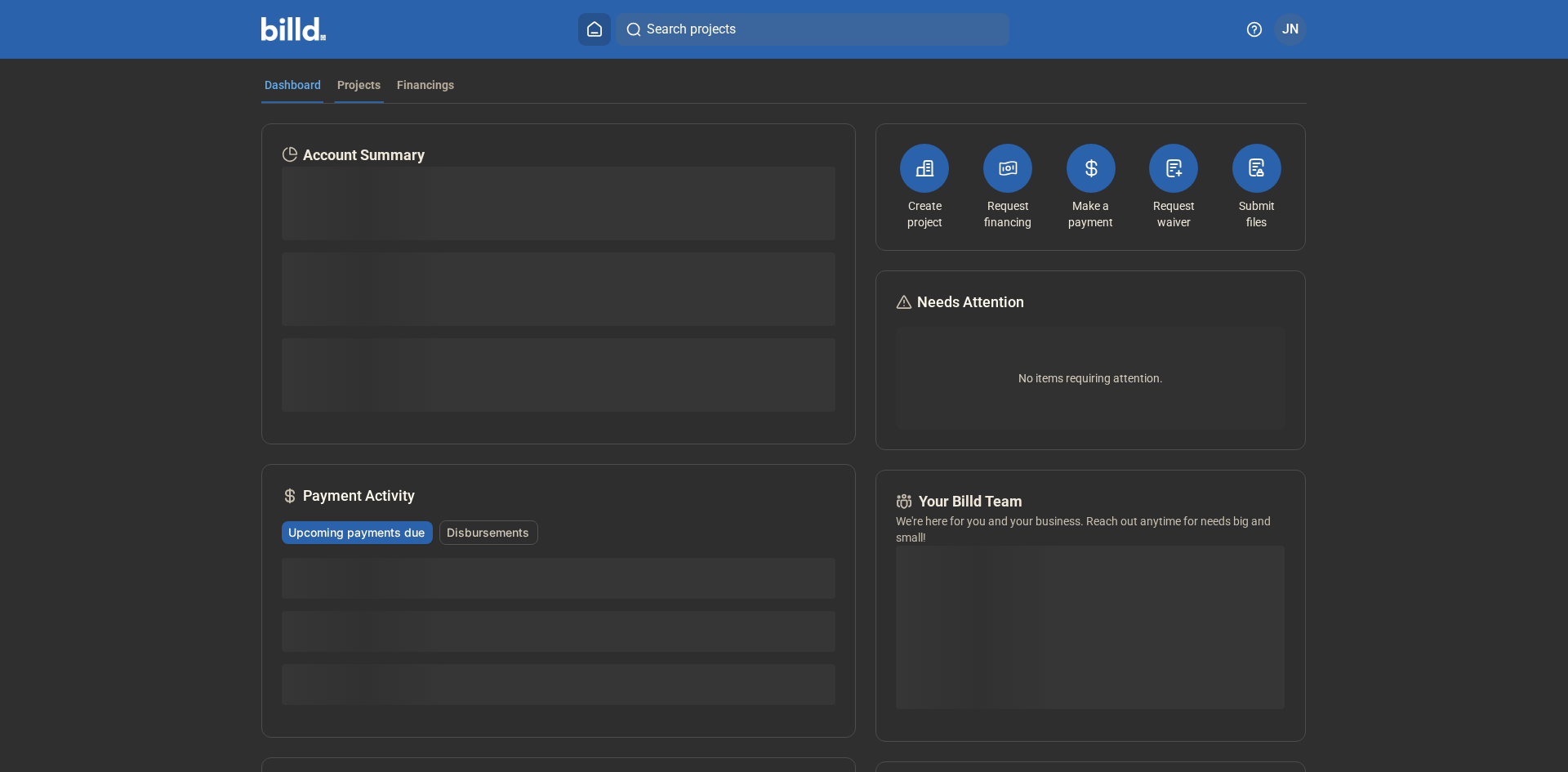
click at [357, 87] on div "Projects" at bounding box center [358, 85] width 43 height 16
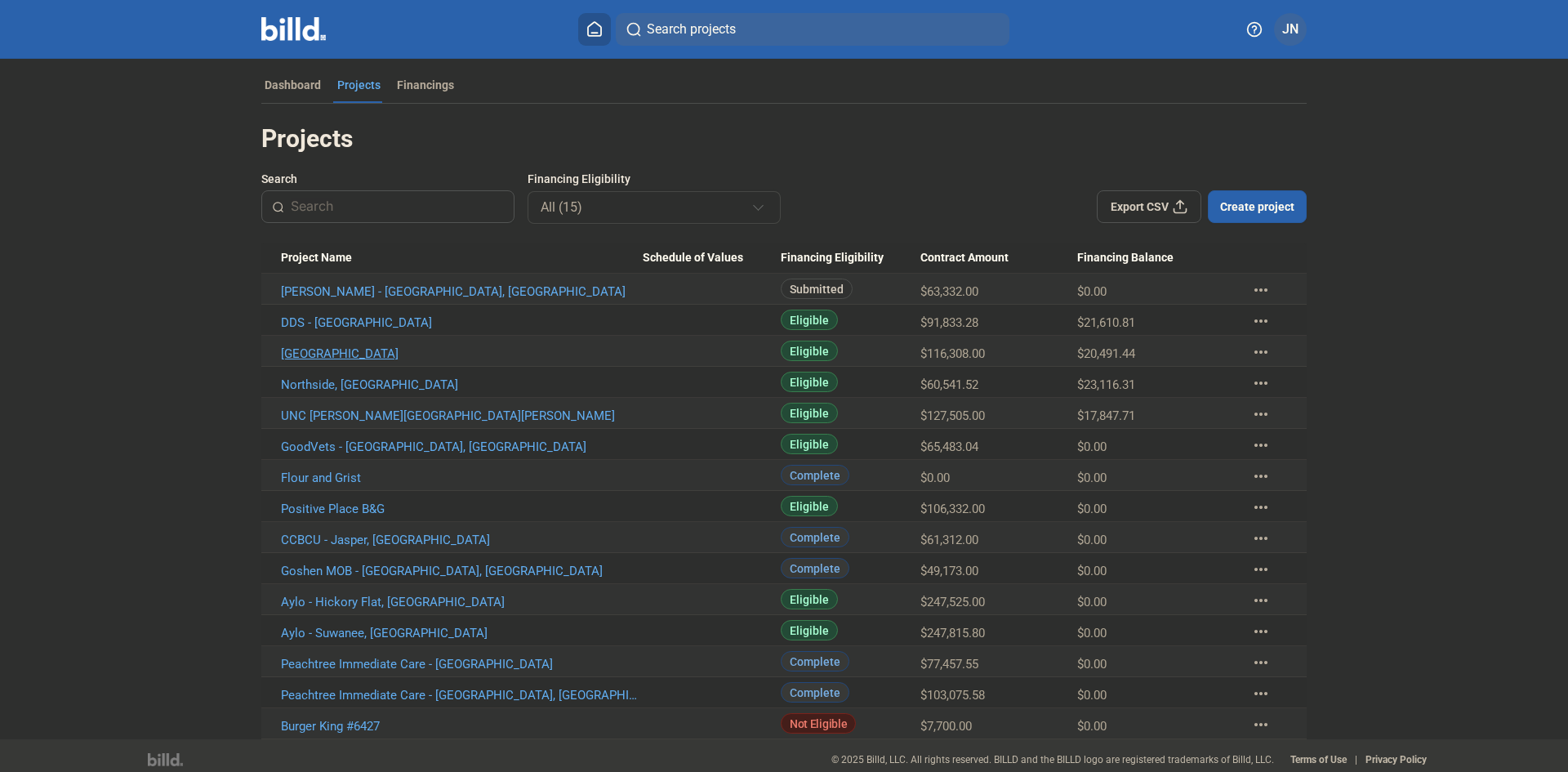
click at [330, 359] on link "[GEOGRAPHIC_DATA]" at bounding box center [462, 353] width 362 height 14
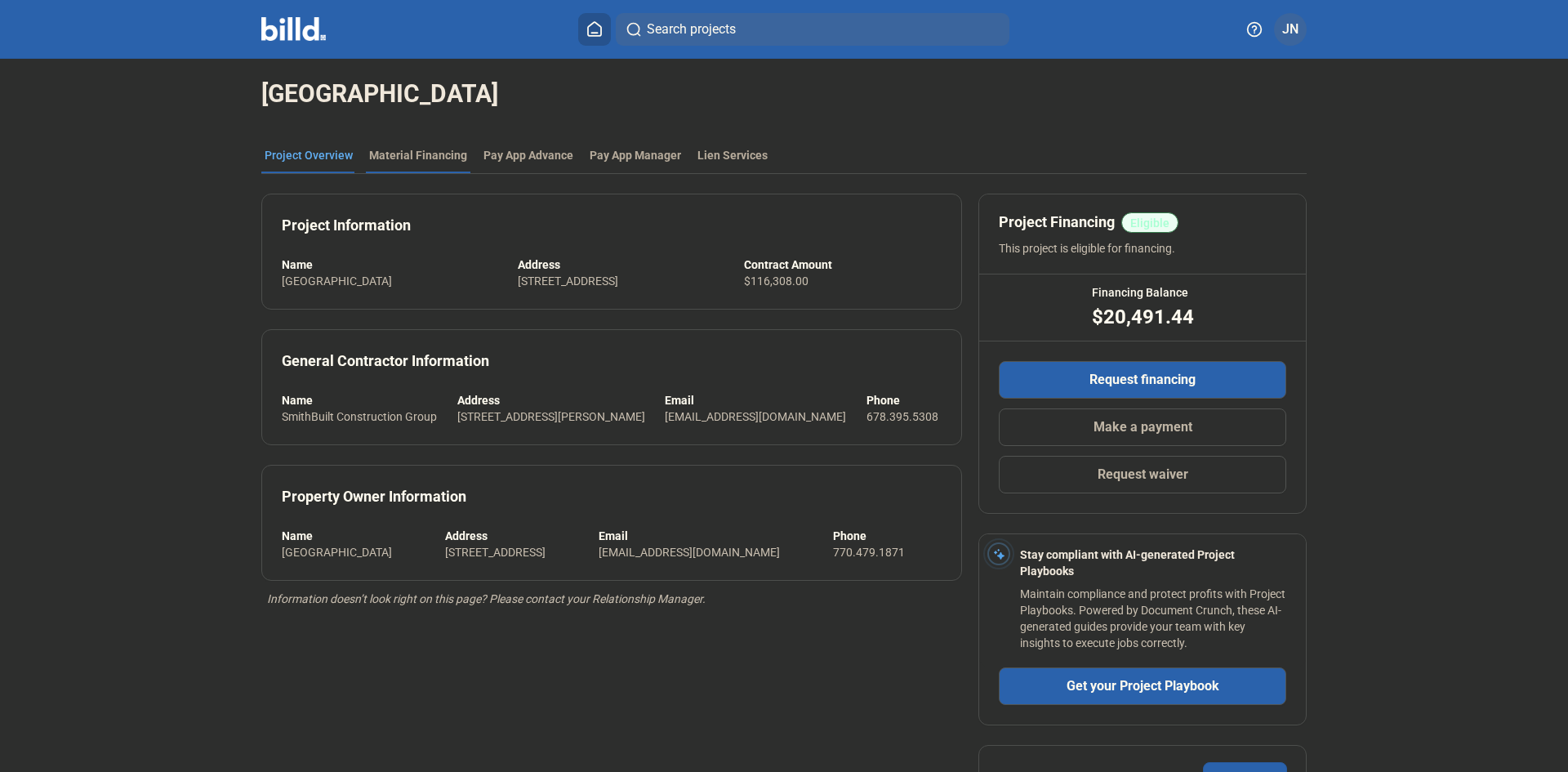
click at [419, 157] on div "Material Financing" at bounding box center [419, 155] width 98 height 16
